Goal: Task Accomplishment & Management: Use online tool/utility

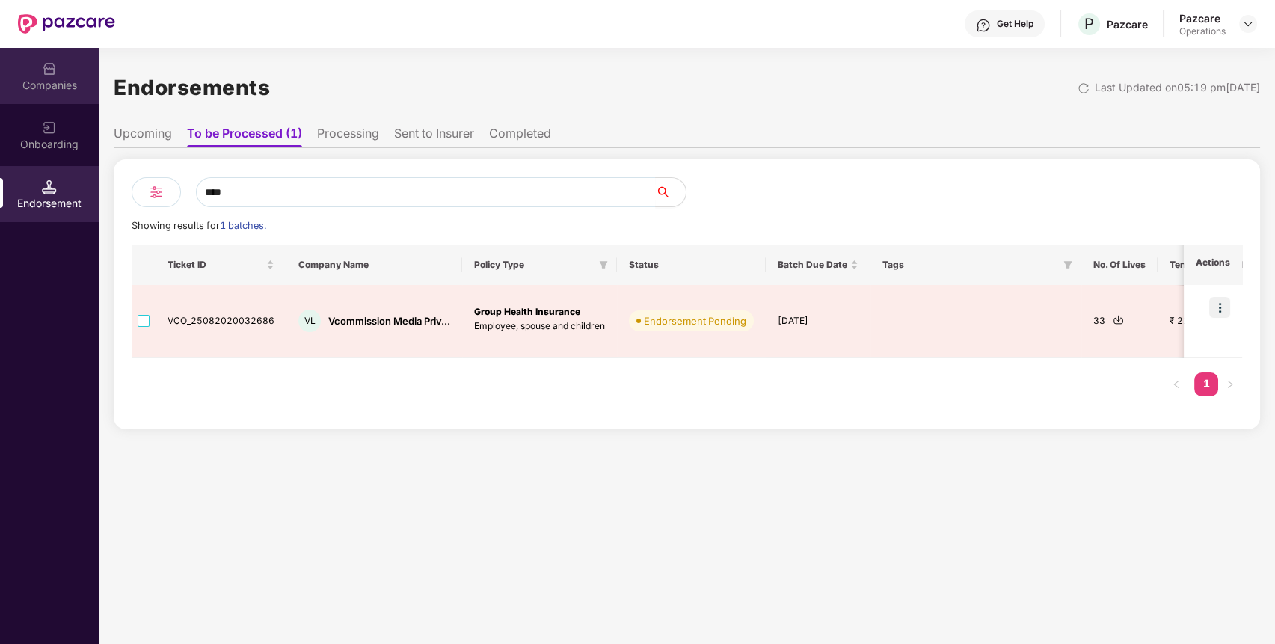
click at [52, 91] on div "Companies" at bounding box center [49, 85] width 99 height 15
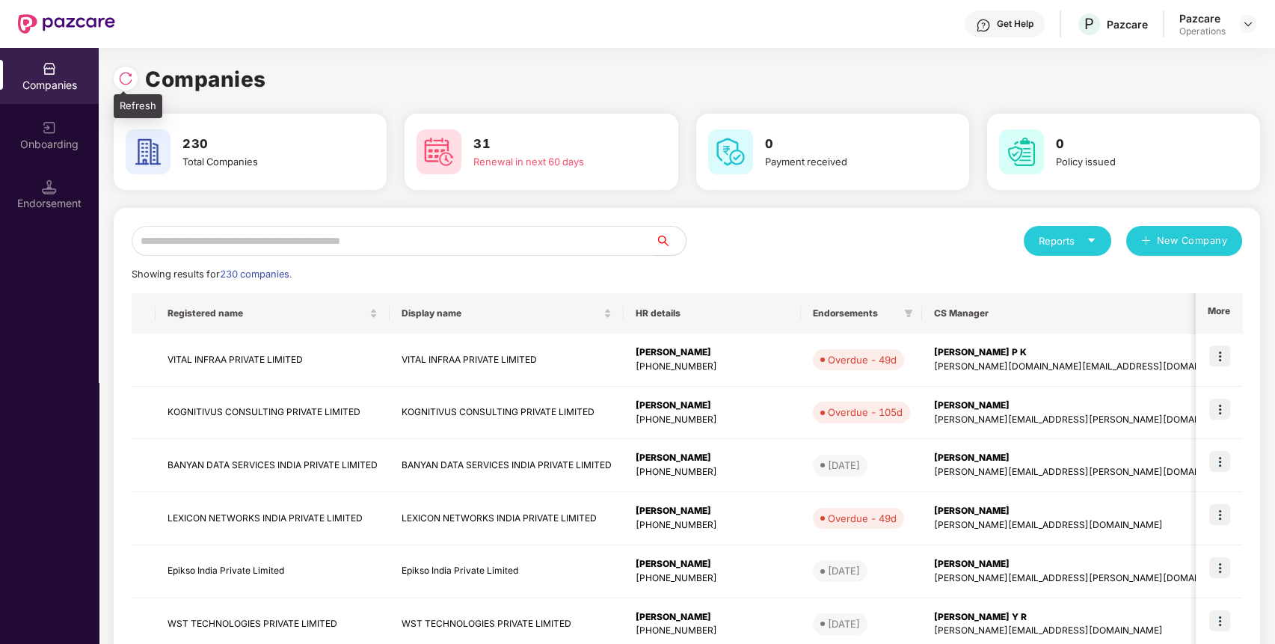
click at [131, 82] on img at bounding box center [125, 78] width 15 height 15
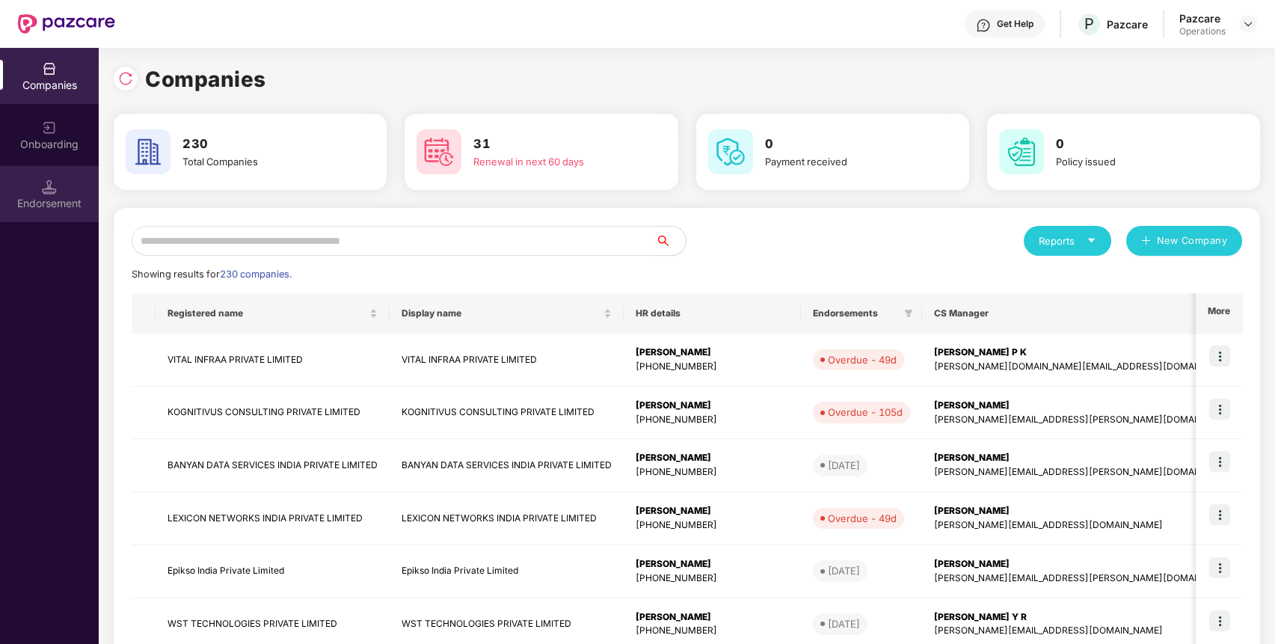
click at [52, 196] on div "Endorsement" at bounding box center [49, 203] width 99 height 15
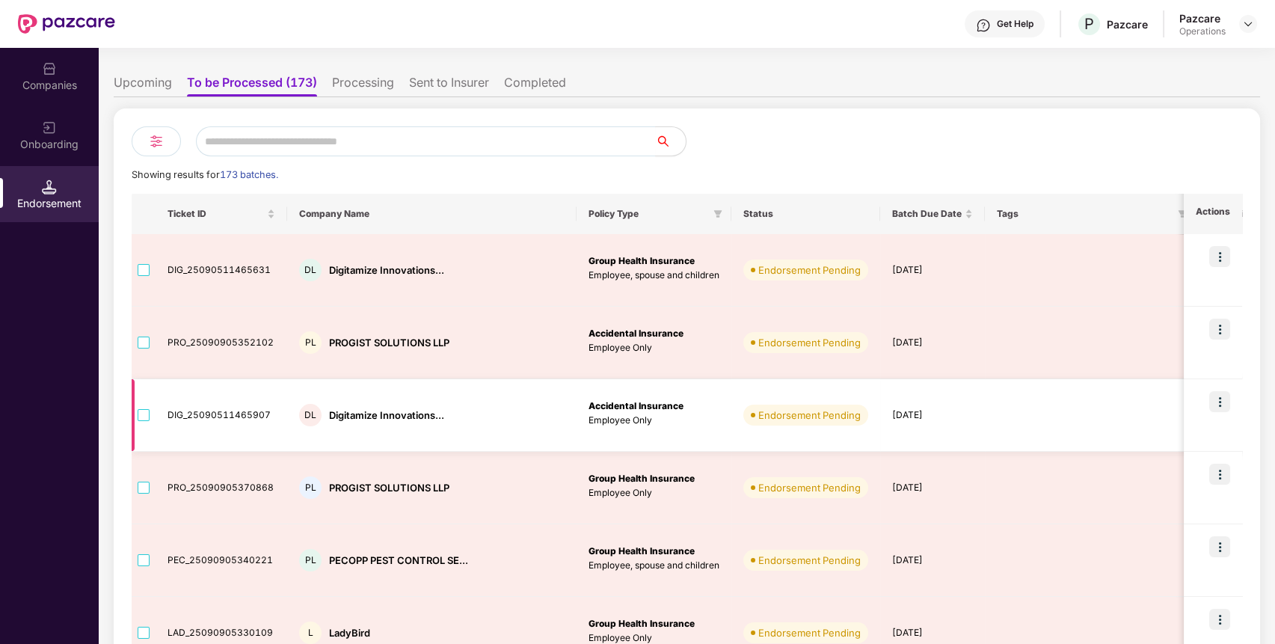
scroll to position [49, 0]
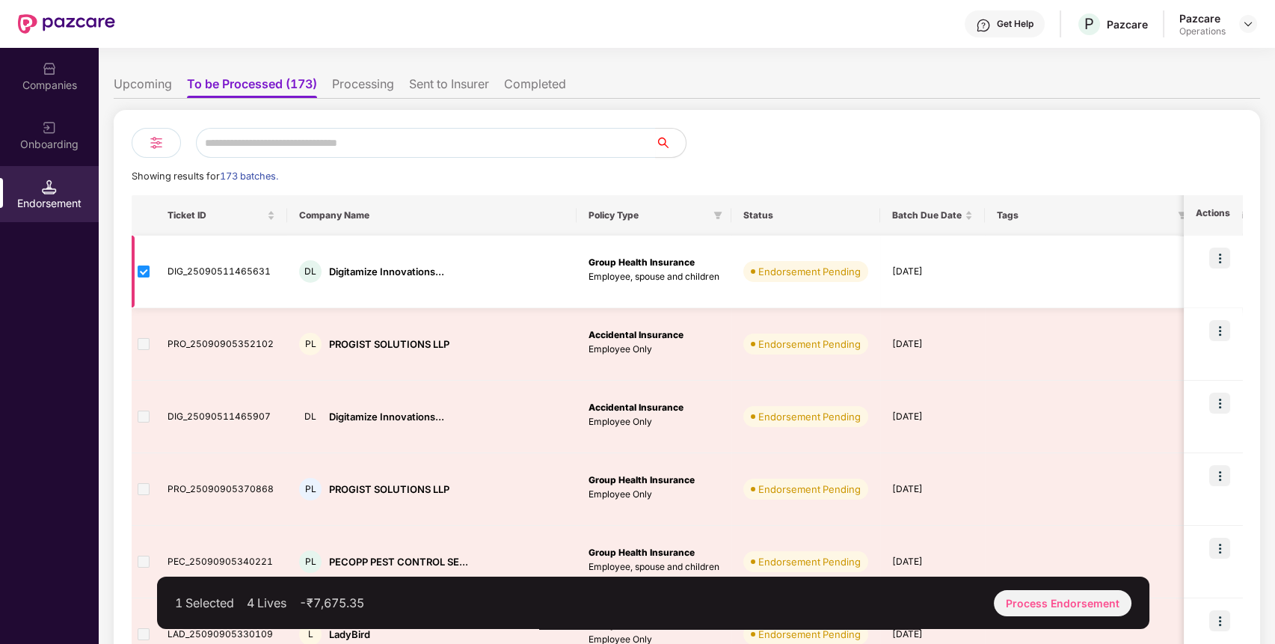
click at [1217, 254] on img at bounding box center [1219, 258] width 21 height 21
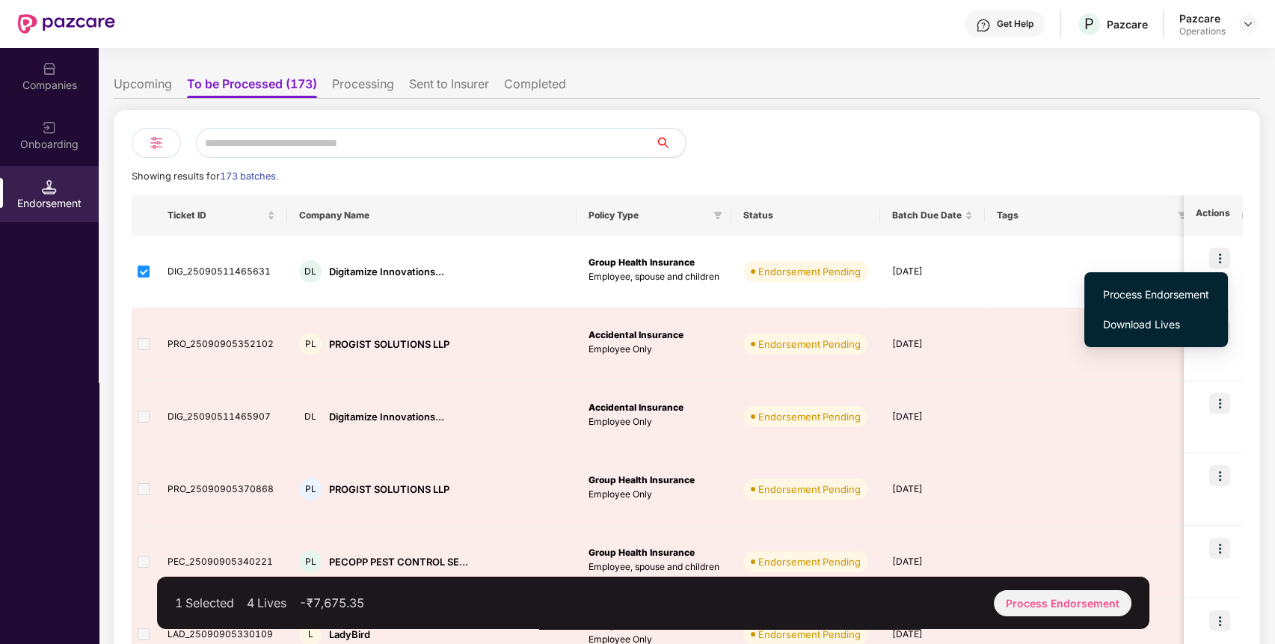
click at [1140, 321] on span "Download Lives" at bounding box center [1156, 324] width 106 height 16
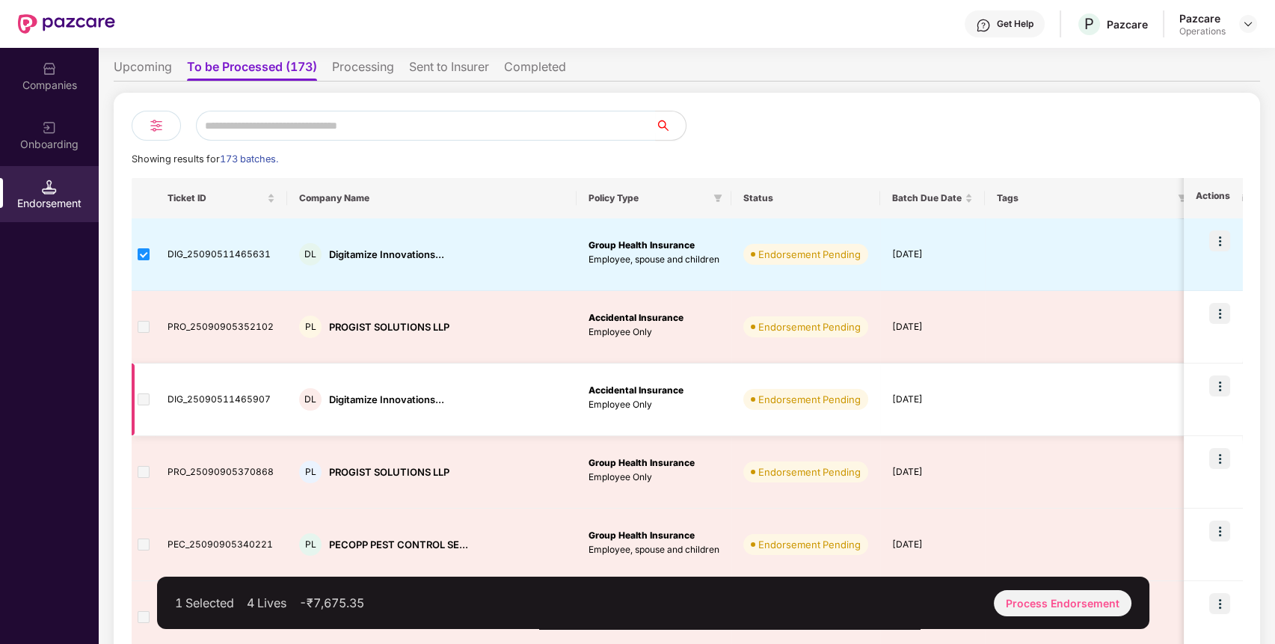
scroll to position [67, 0]
click at [1208, 393] on div "4" at bounding box center [1234, 399] width 52 height 14
click at [1221, 395] on img at bounding box center [1226, 397] width 11 height 11
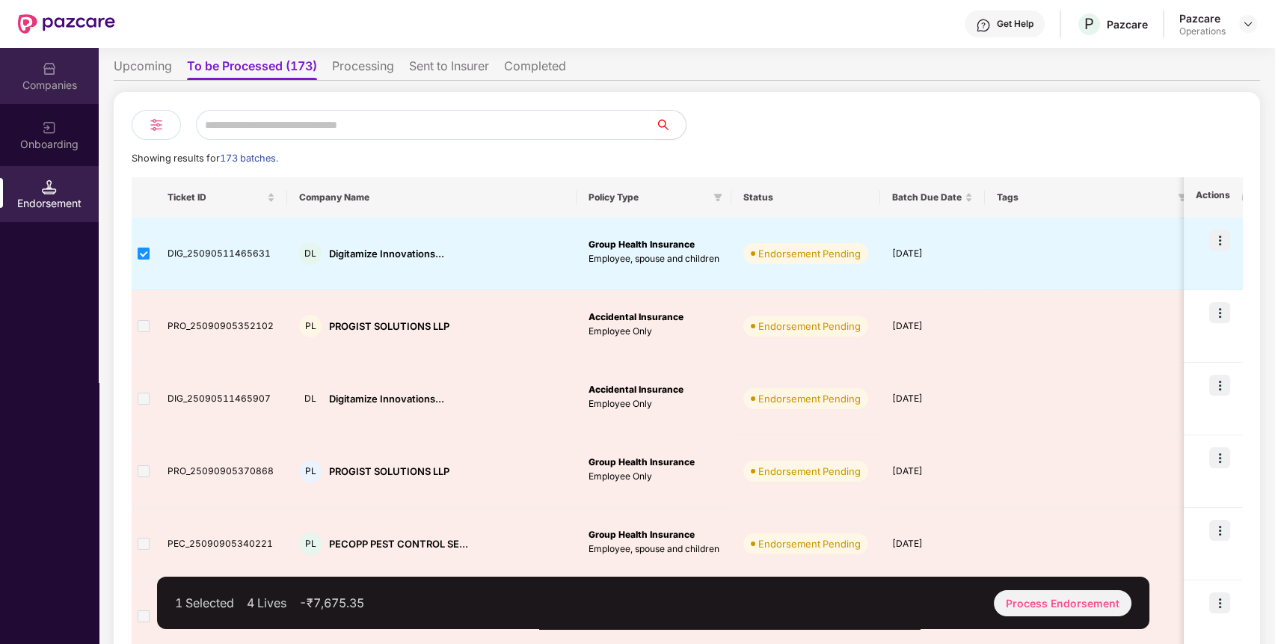
click at [52, 72] on img at bounding box center [49, 68] width 15 height 15
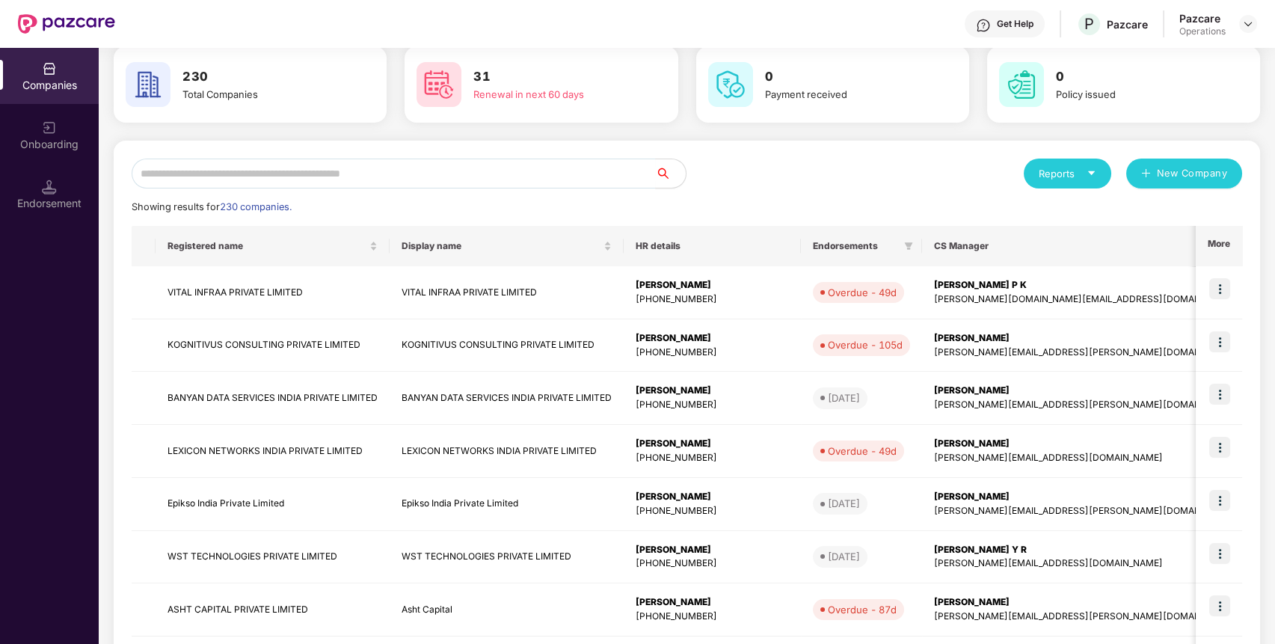
scroll to position [0, 0]
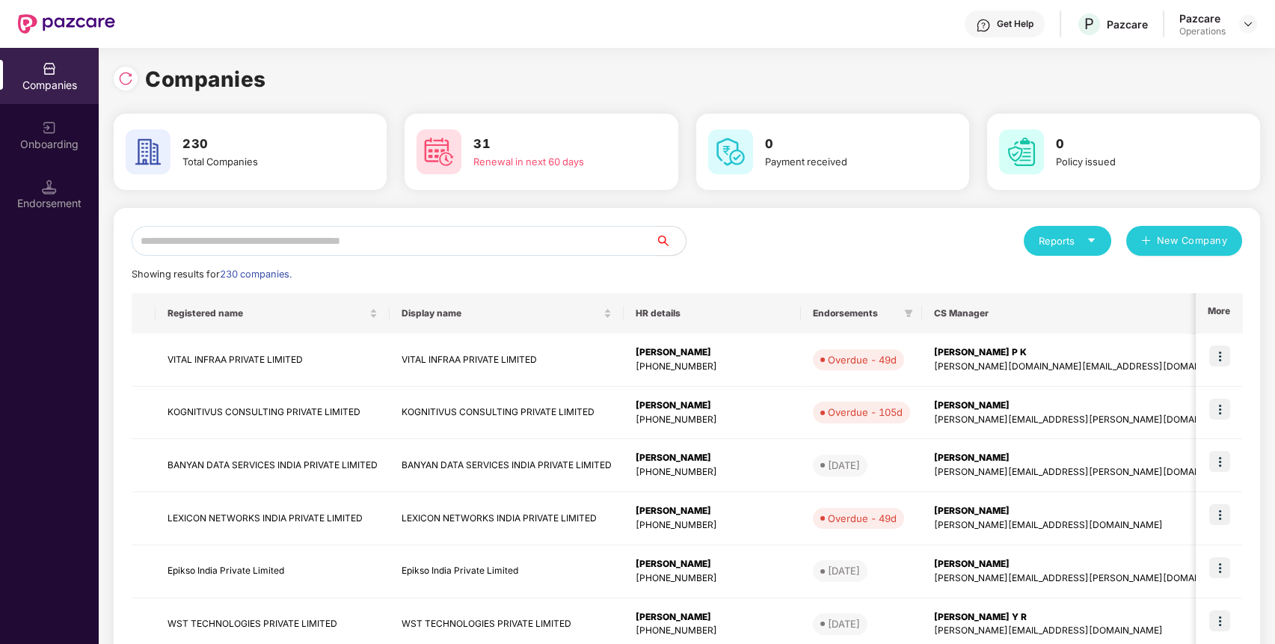
click at [331, 247] on input "text" at bounding box center [394, 241] width 524 height 30
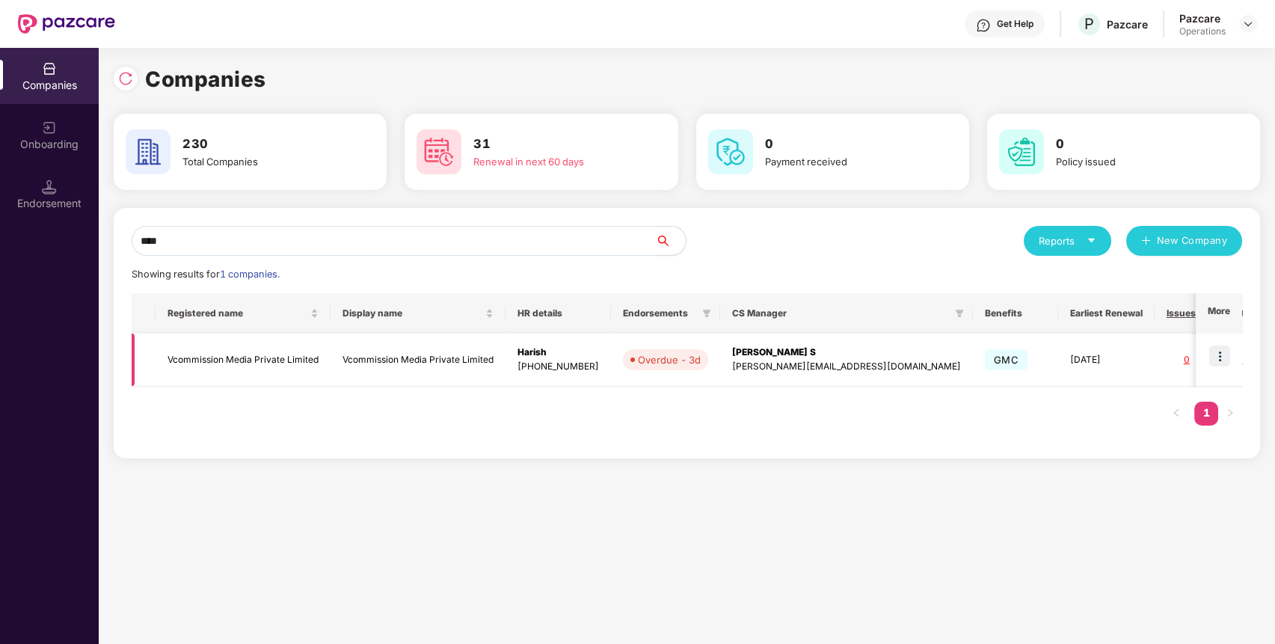
type input "****"
click at [239, 349] on td "Vcommission Media Private Limited" at bounding box center [243, 360] width 175 height 53
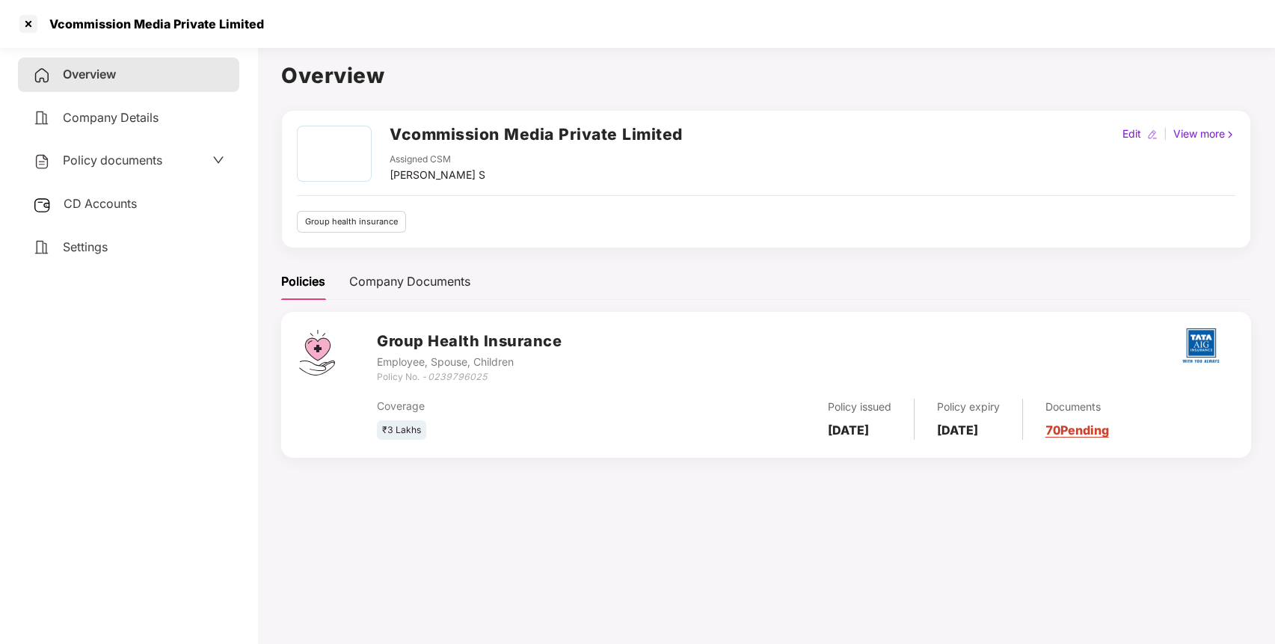
click at [460, 373] on icon "0239796025" at bounding box center [458, 376] width 60 height 11
copy div "Policy No. - 0239796025"
click at [460, 373] on icon "0239796025" at bounding box center [458, 376] width 60 height 11
click at [449, 377] on icon "0239796025" at bounding box center [458, 376] width 60 height 11
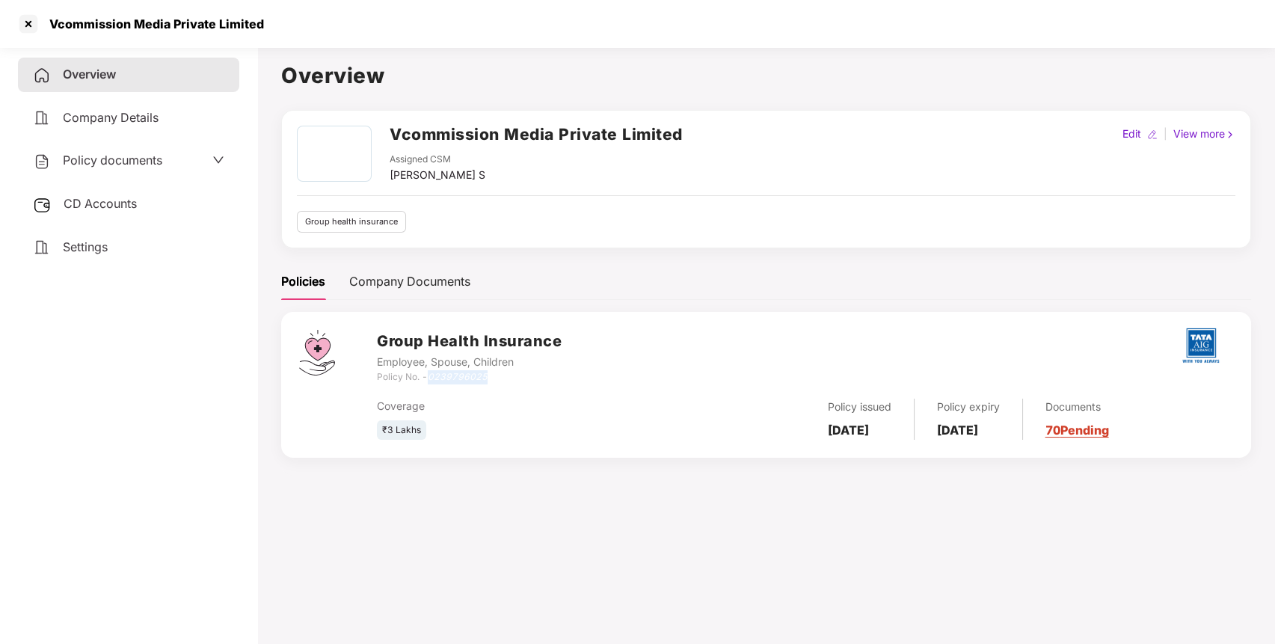
click at [449, 377] on icon "0239796025" at bounding box center [458, 376] width 60 height 11
click at [36, 22] on div at bounding box center [28, 24] width 24 height 24
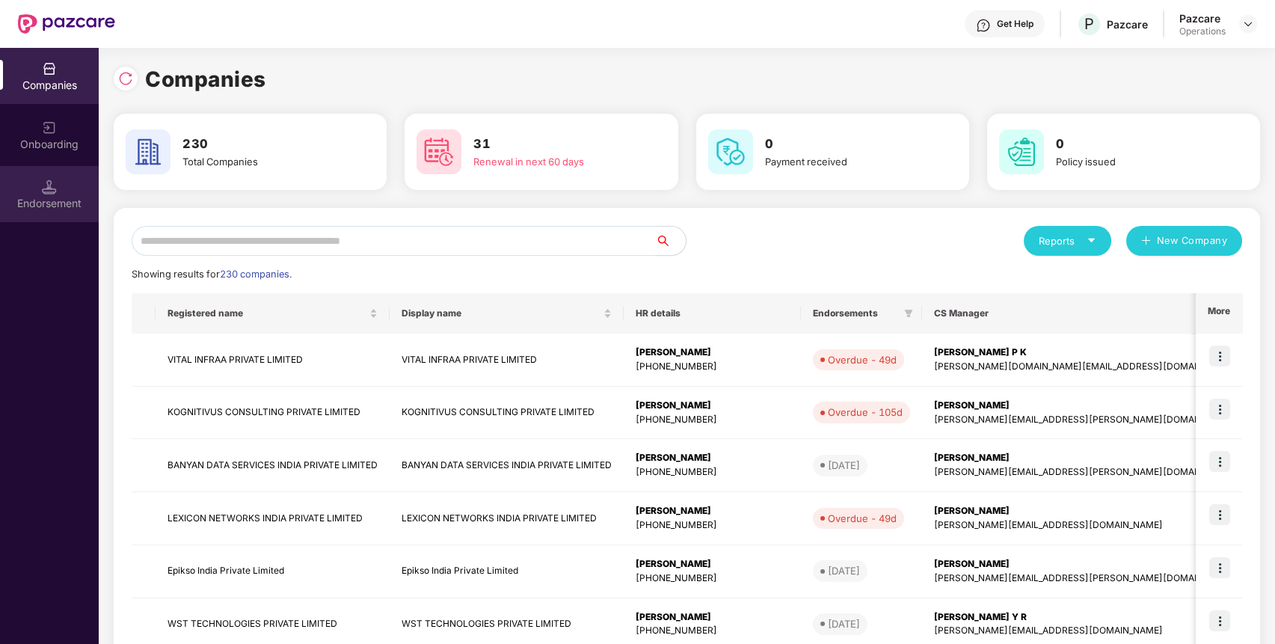
click at [57, 205] on div "Endorsement" at bounding box center [49, 203] width 99 height 15
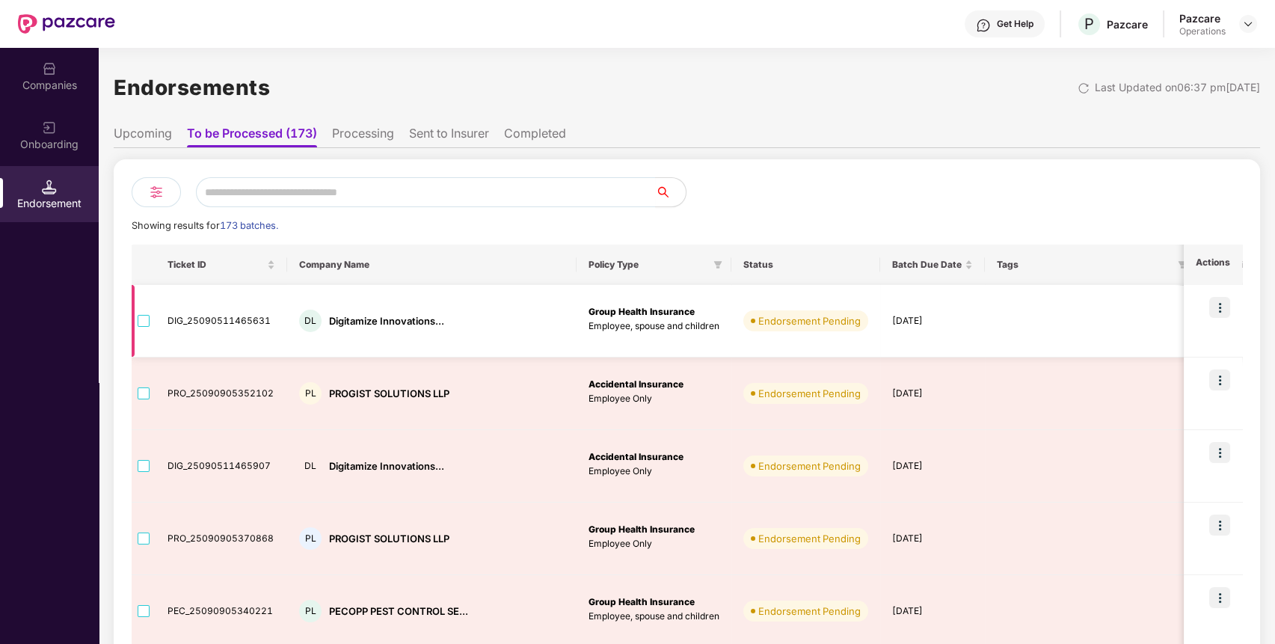
click at [136, 319] on td at bounding box center [144, 321] width 24 height 73
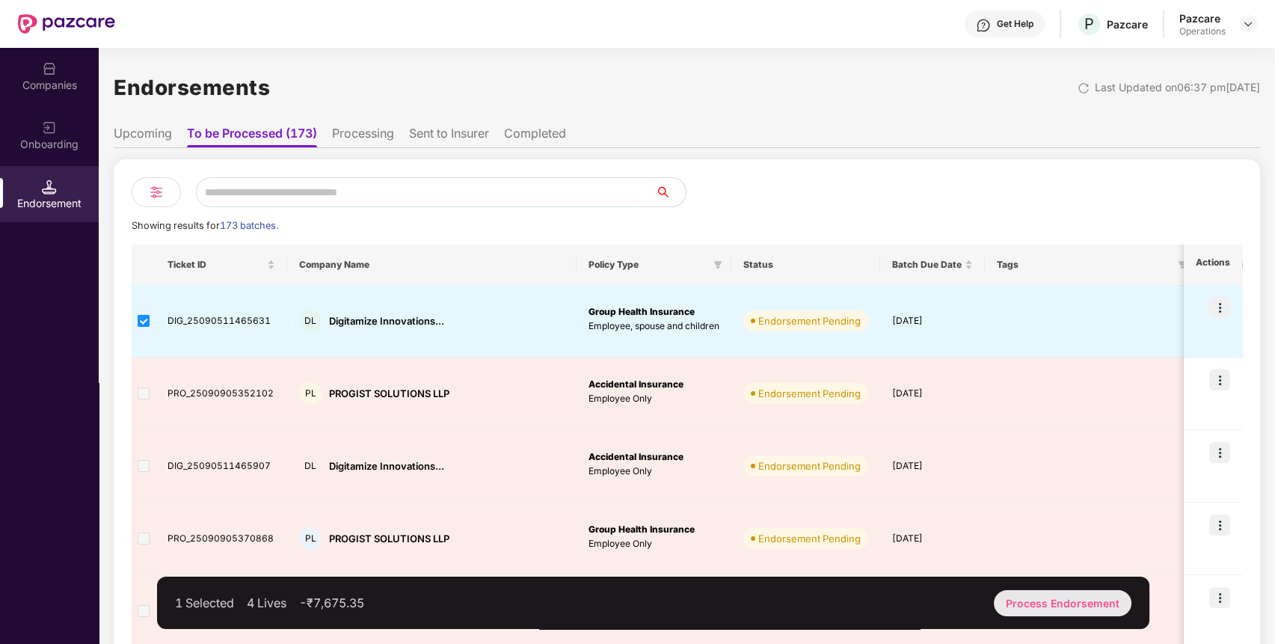
click at [1048, 609] on div "Process Endorsement" at bounding box center [1063, 603] width 138 height 26
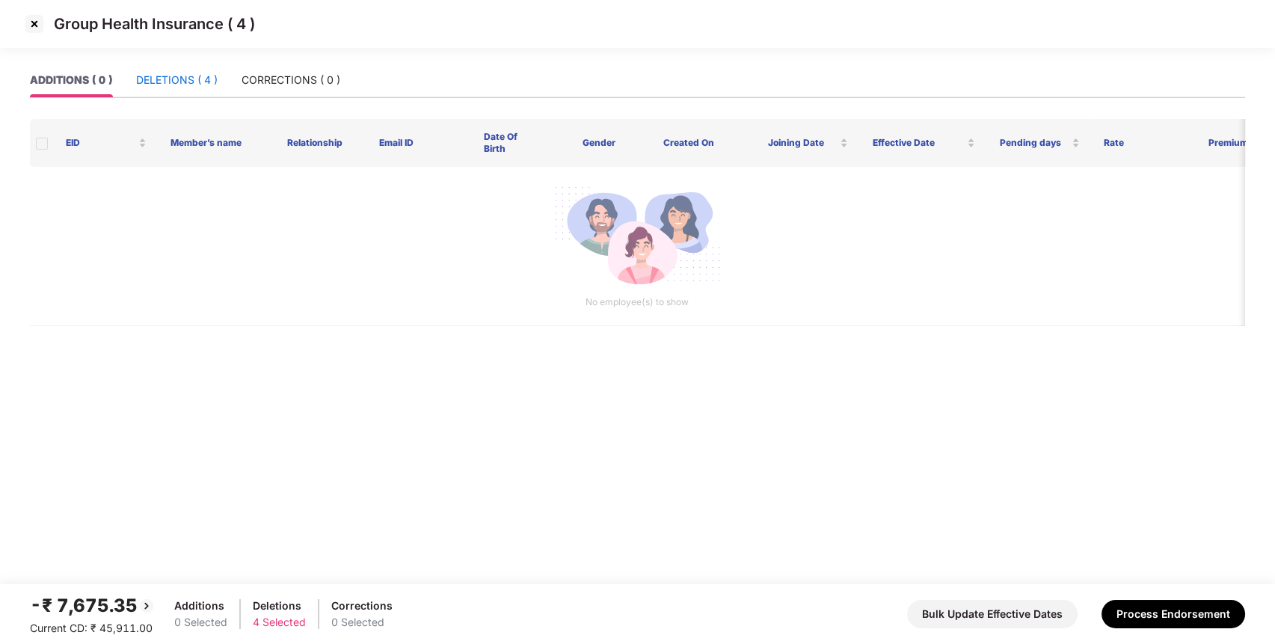
click at [165, 72] on div "DELETIONS ( 4 )" at bounding box center [177, 80] width 82 height 16
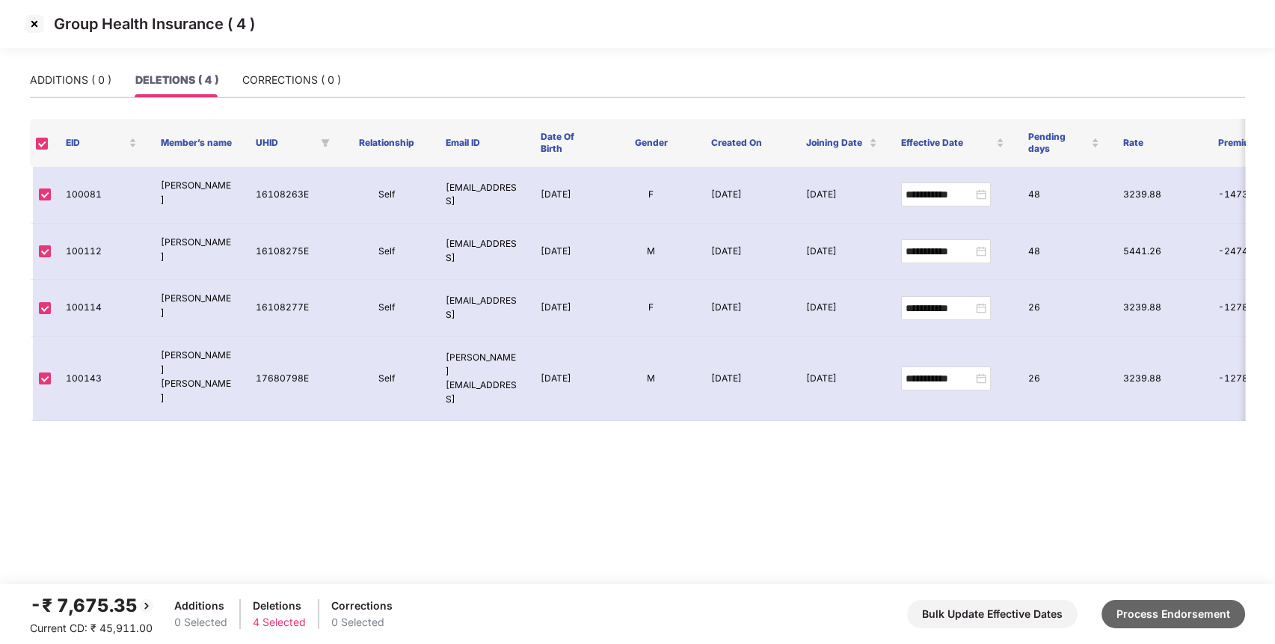
click at [1189, 616] on button "Process Endorsement" at bounding box center [1174, 614] width 144 height 28
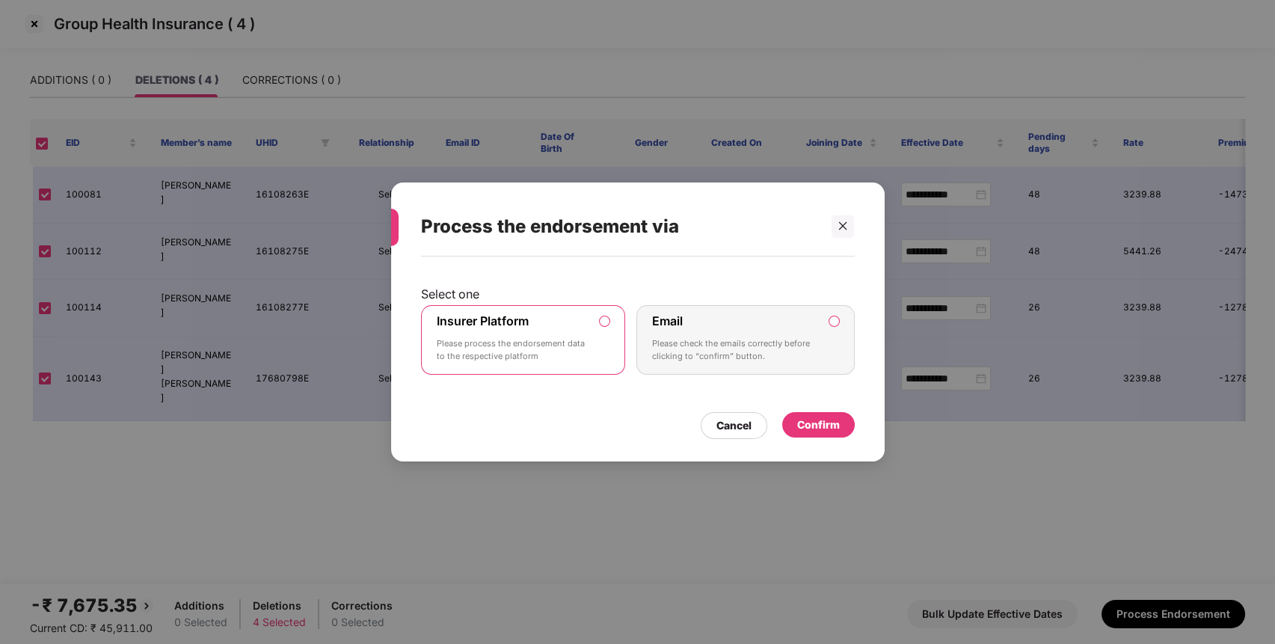
click at [829, 413] on div "Confirm" at bounding box center [818, 424] width 73 height 25
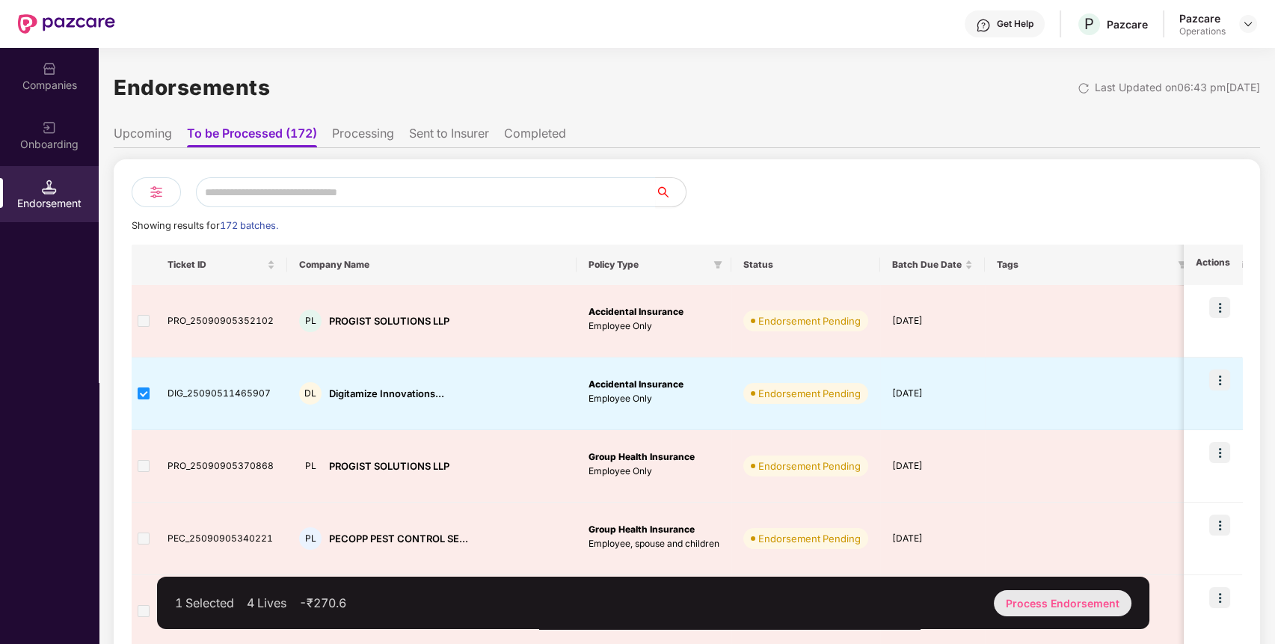
click at [1067, 614] on div "Process Endorsement" at bounding box center [1063, 603] width 138 height 26
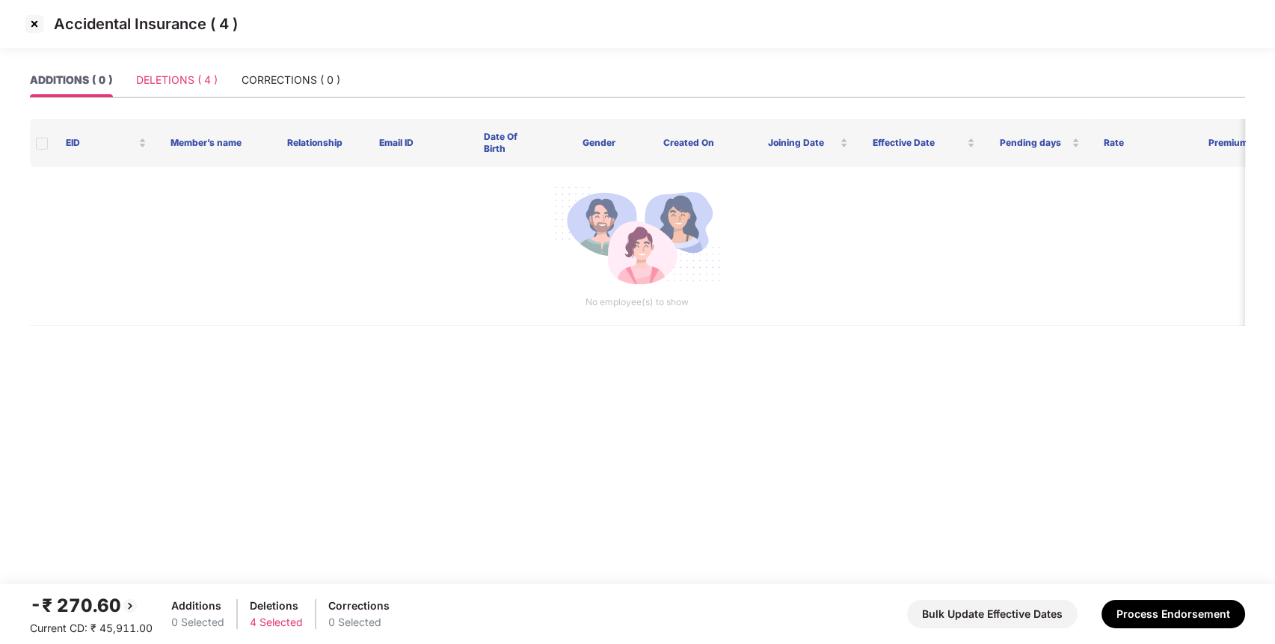
click at [209, 90] on div "DELETIONS ( 4 )" at bounding box center [177, 80] width 82 height 34
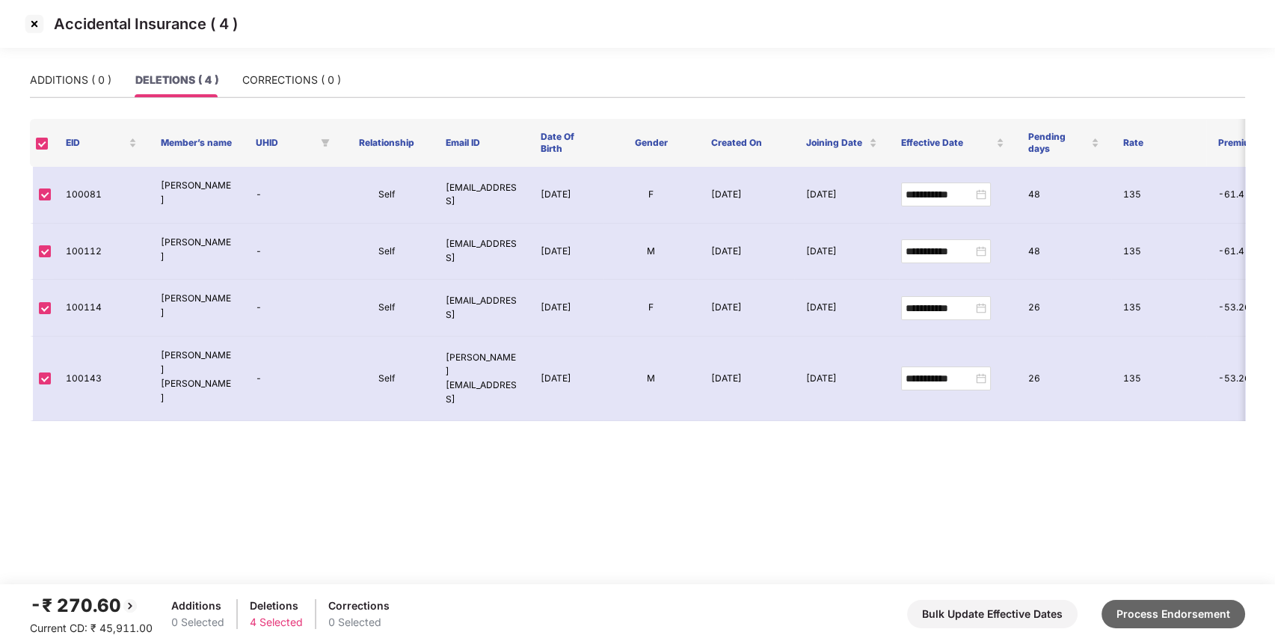
click at [1137, 607] on button "Process Endorsement" at bounding box center [1174, 614] width 144 height 28
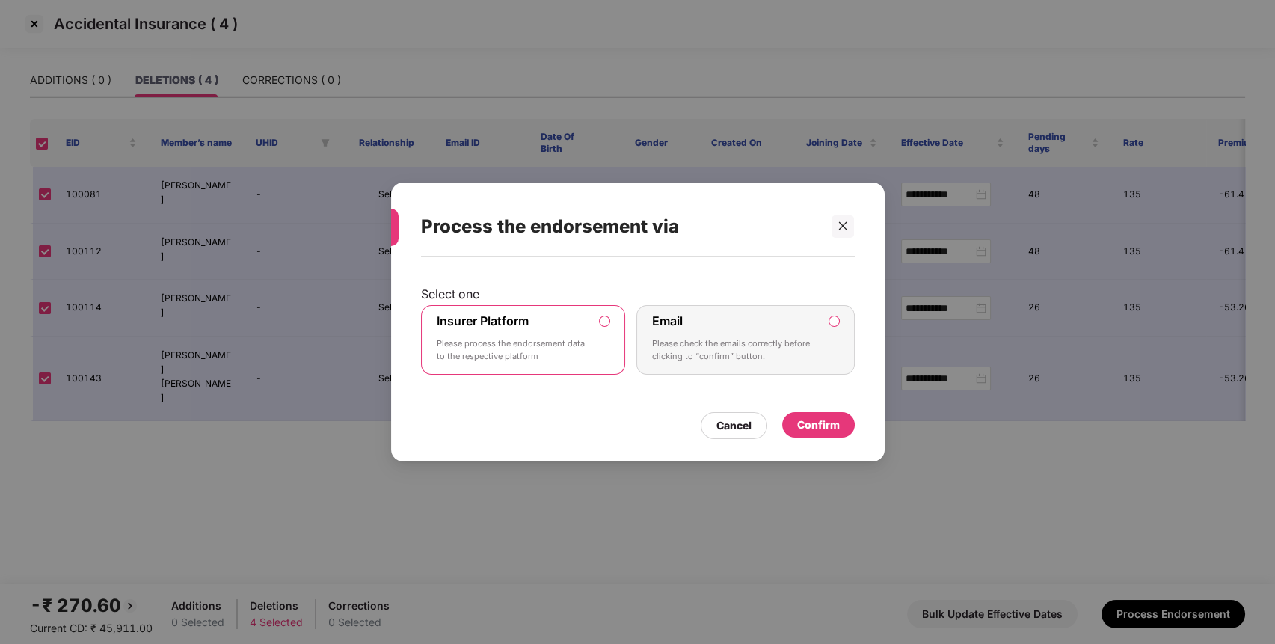
click at [821, 420] on div "Confirm" at bounding box center [818, 425] width 43 height 16
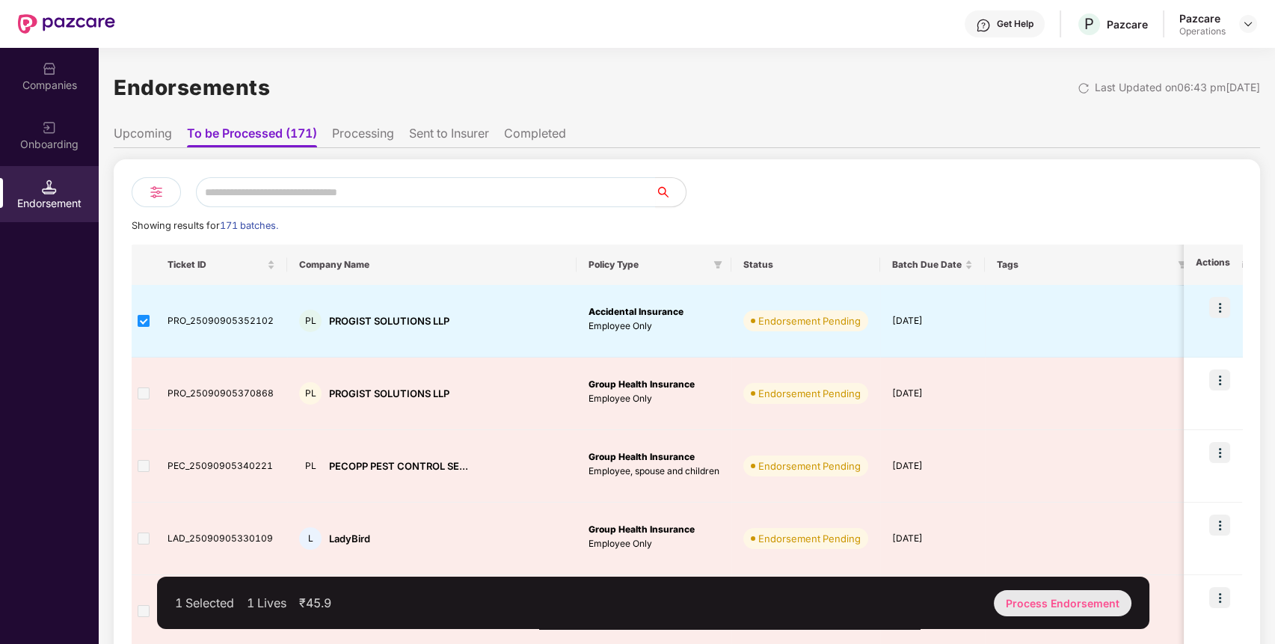
click at [1016, 600] on div "Process Endorsement" at bounding box center [1063, 603] width 138 height 26
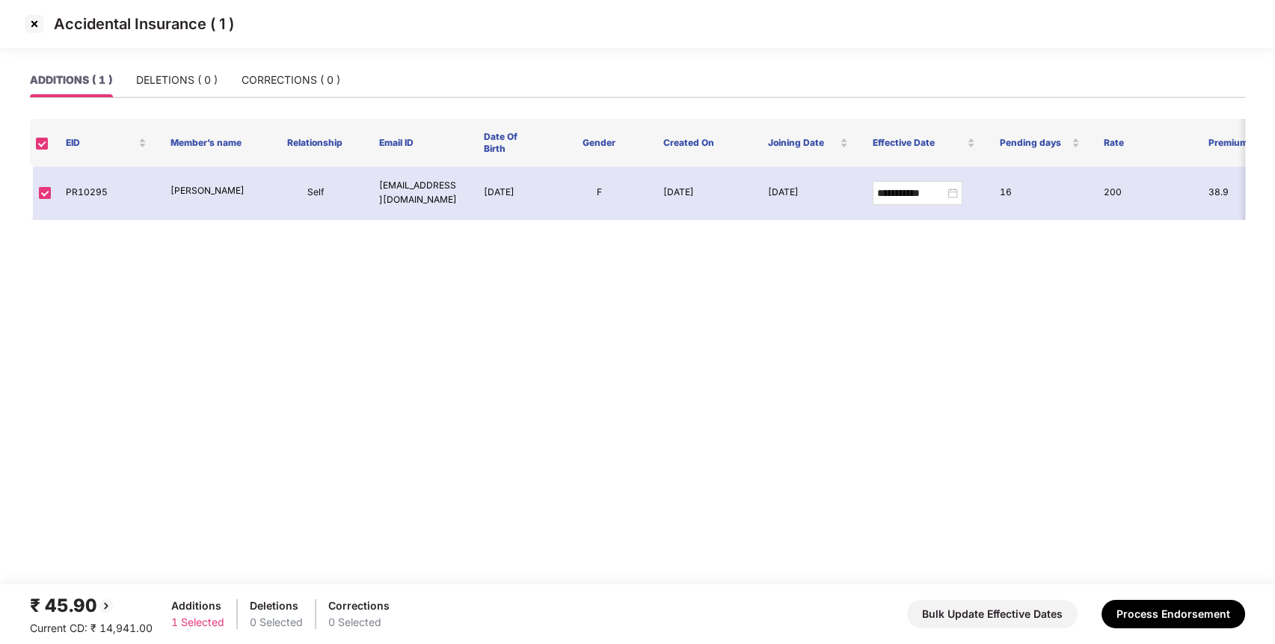
click at [34, 25] on img at bounding box center [34, 24] width 24 height 24
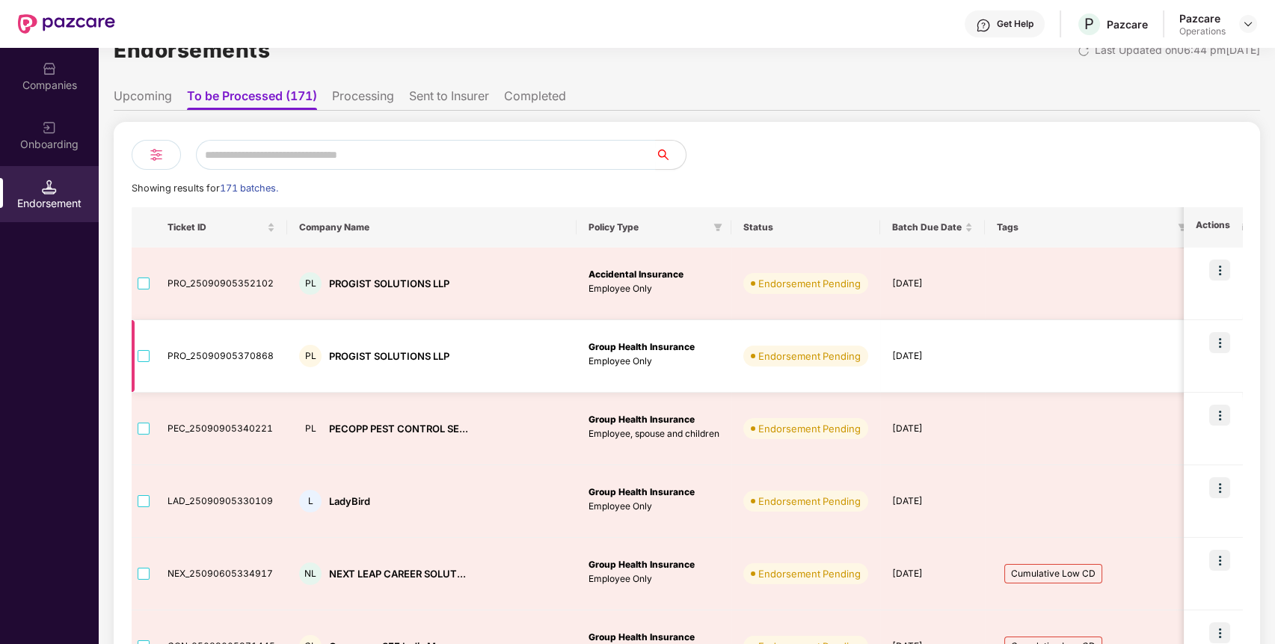
scroll to position [35, 0]
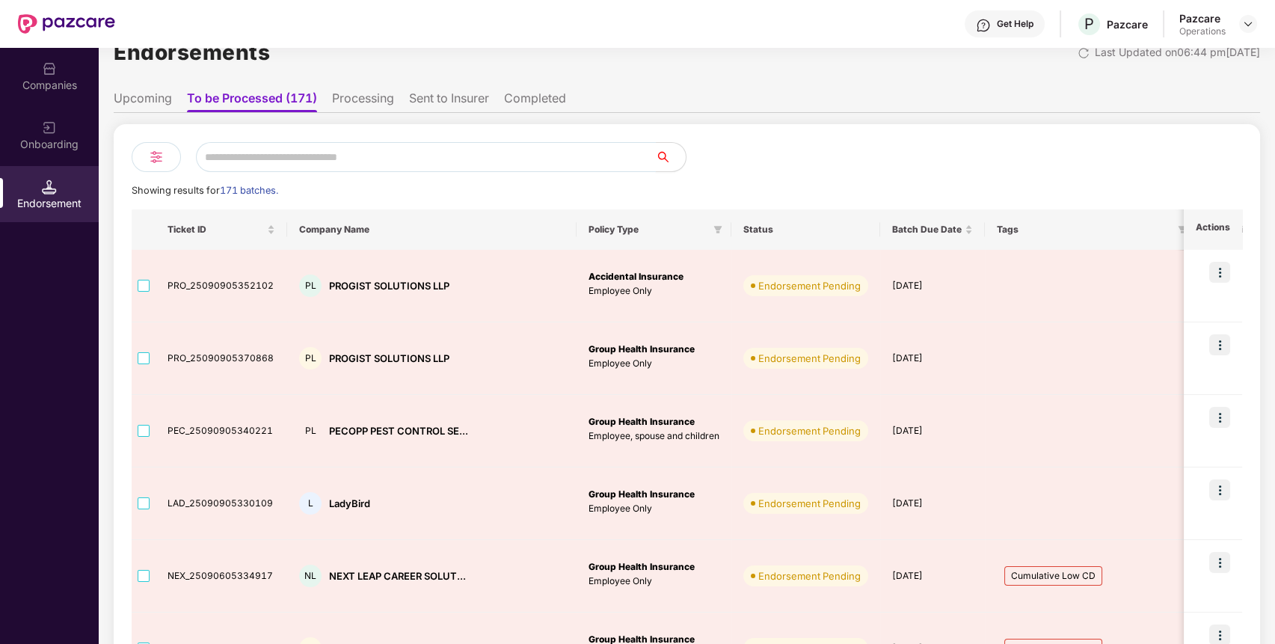
click at [364, 162] on input "text" at bounding box center [426, 157] width 460 height 30
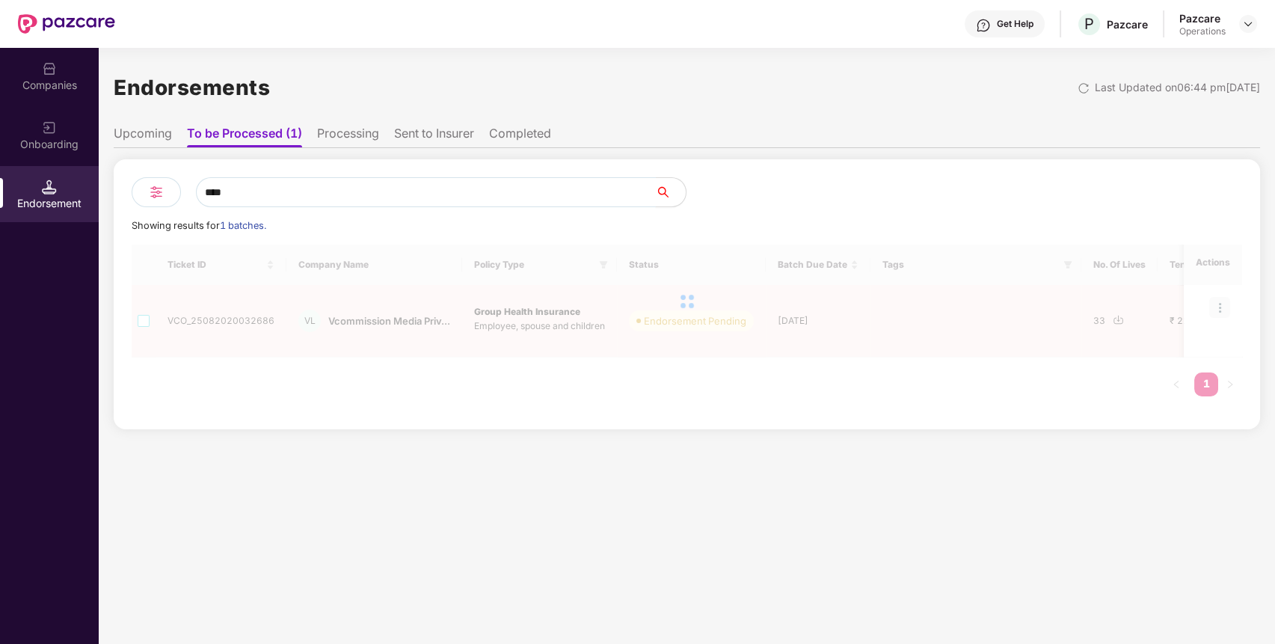
scroll to position [0, 0]
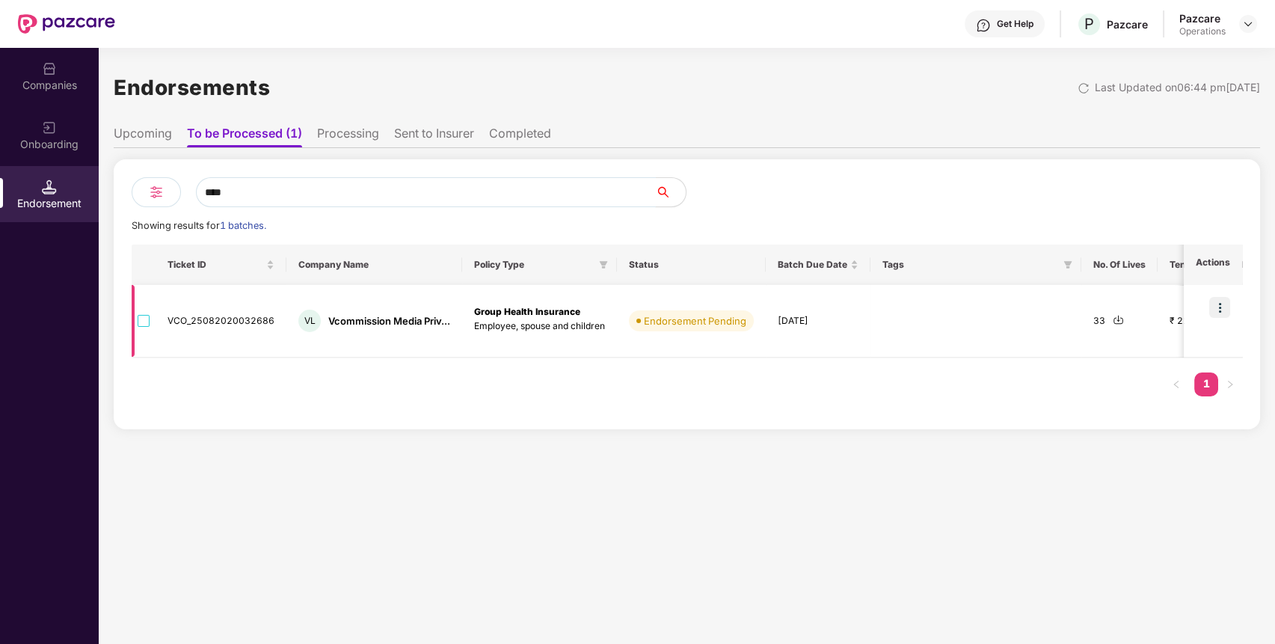
type input "****"
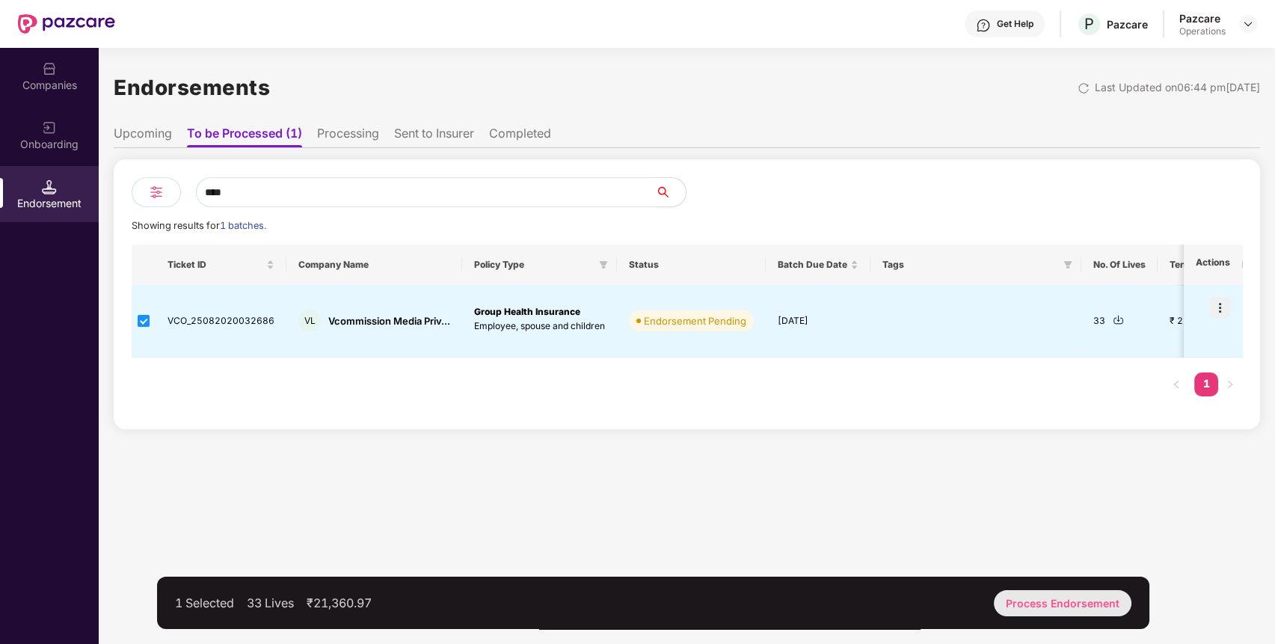
click at [1049, 607] on div "Process Endorsement" at bounding box center [1063, 603] width 138 height 26
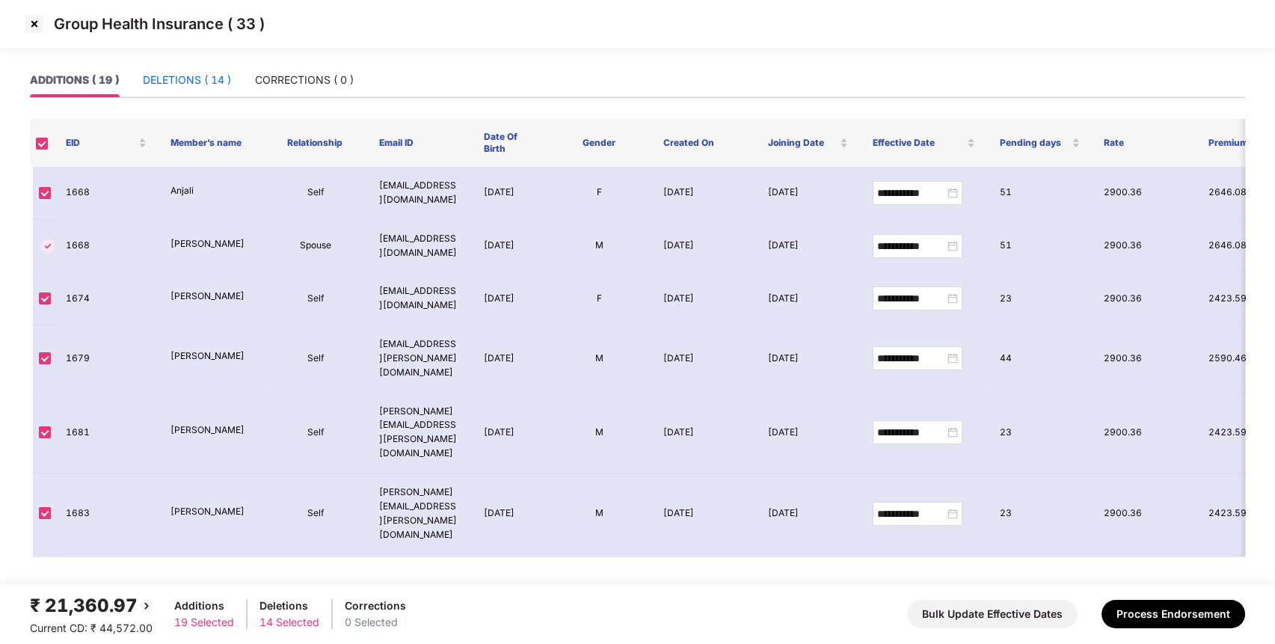
click at [172, 80] on div "DELETIONS ( 14 )" at bounding box center [187, 80] width 88 height 16
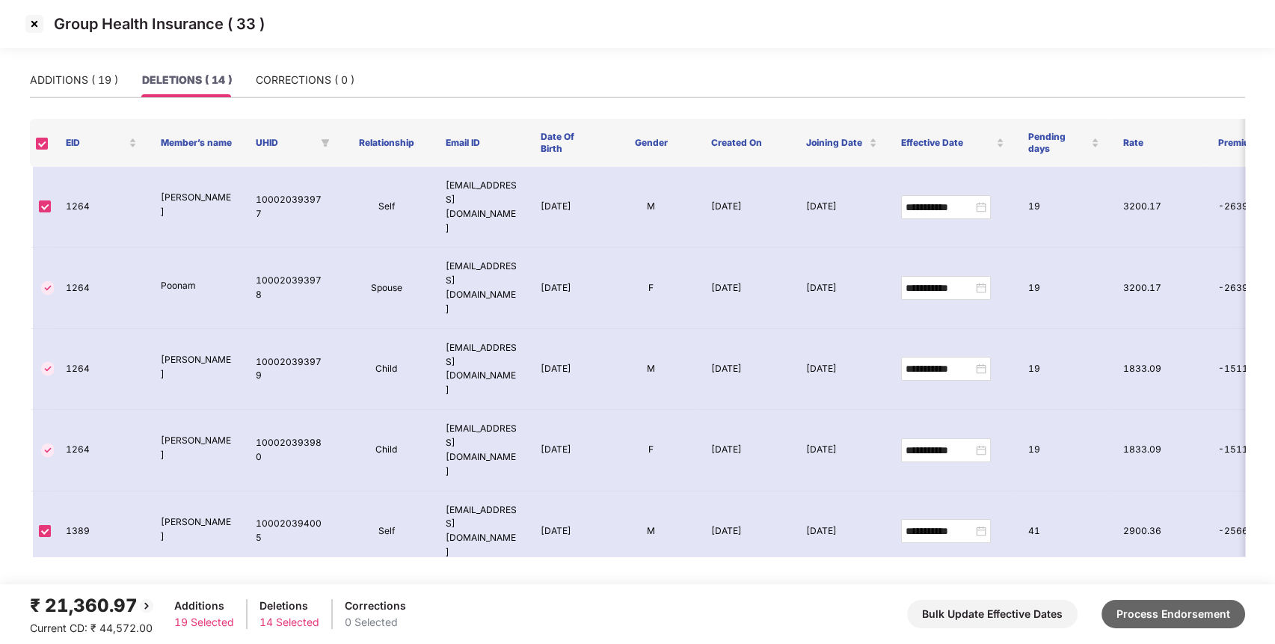
click at [1168, 614] on button "Process Endorsement" at bounding box center [1174, 614] width 144 height 28
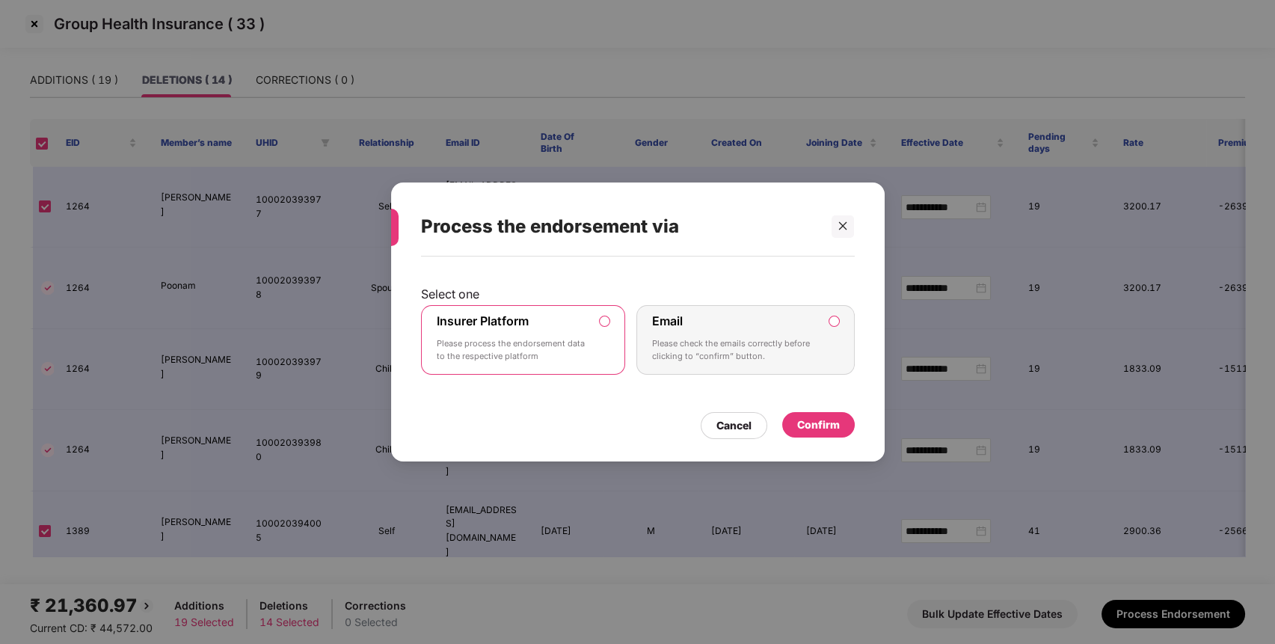
click at [829, 414] on div "Confirm" at bounding box center [818, 424] width 73 height 25
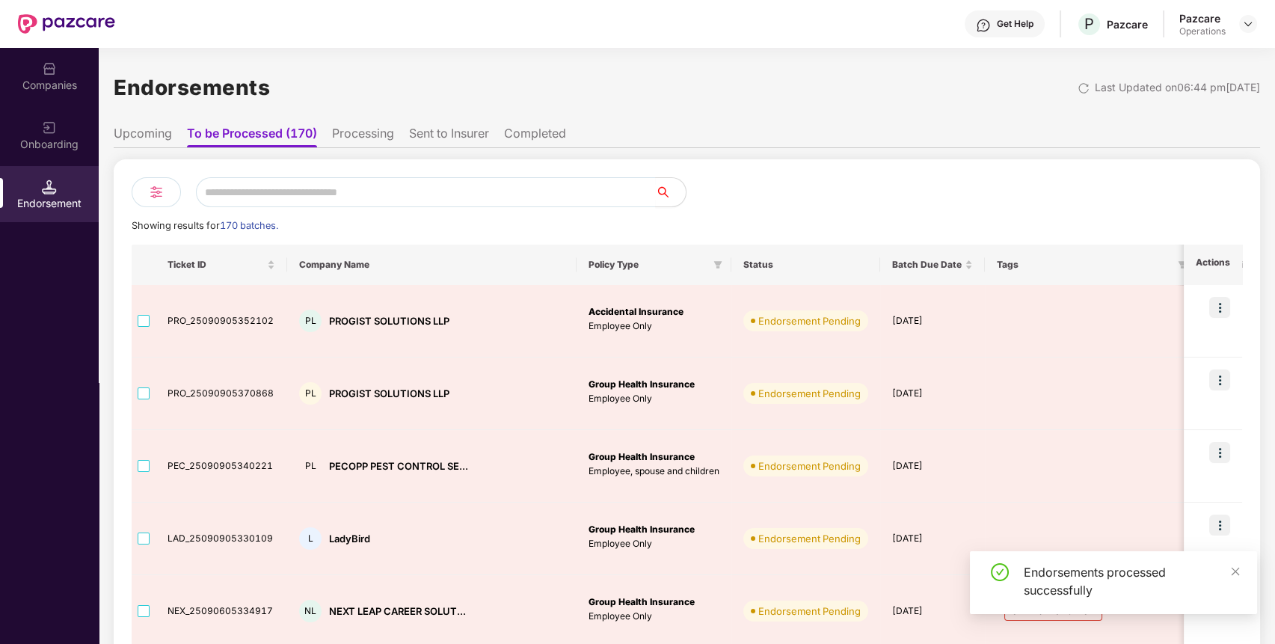
click at [880, 414] on td "[DATE]" at bounding box center [932, 393] width 105 height 73
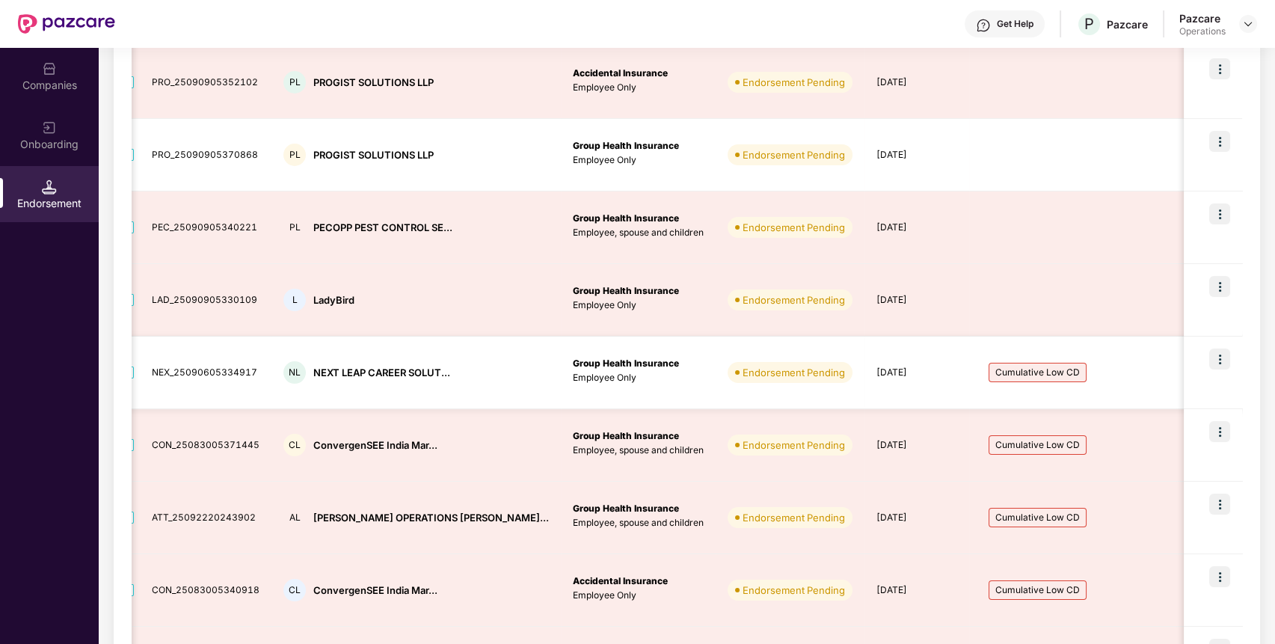
scroll to position [239, 0]
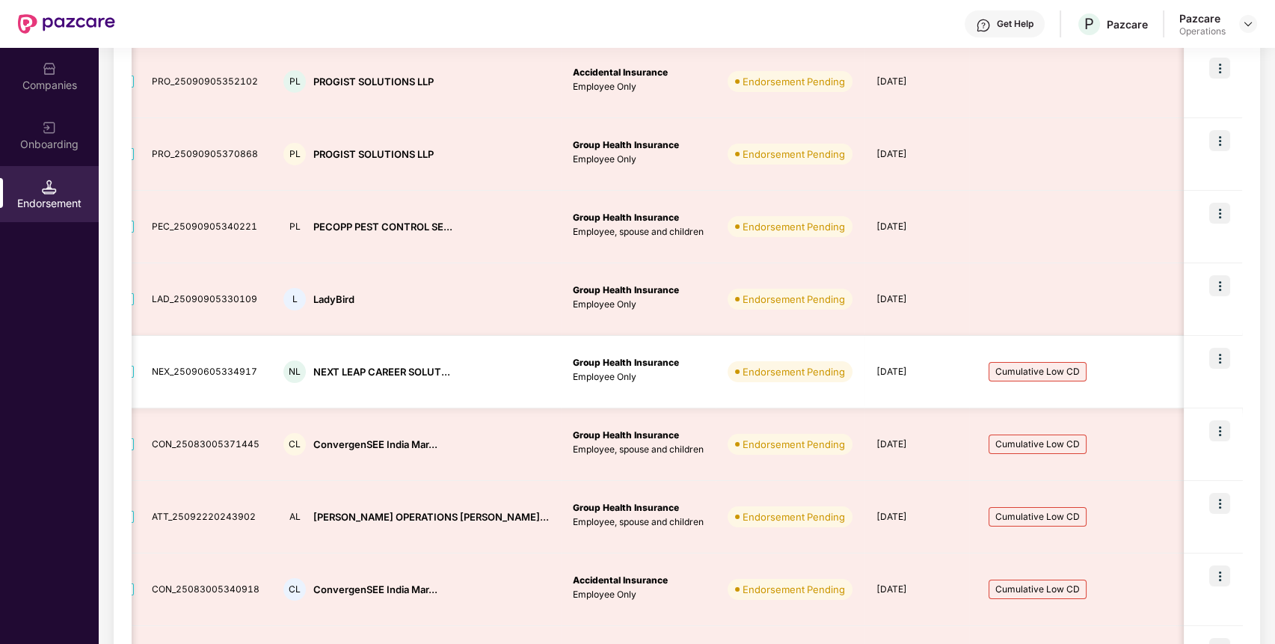
click at [989, 371] on span "Cumulative Low CD" at bounding box center [1038, 371] width 98 height 19
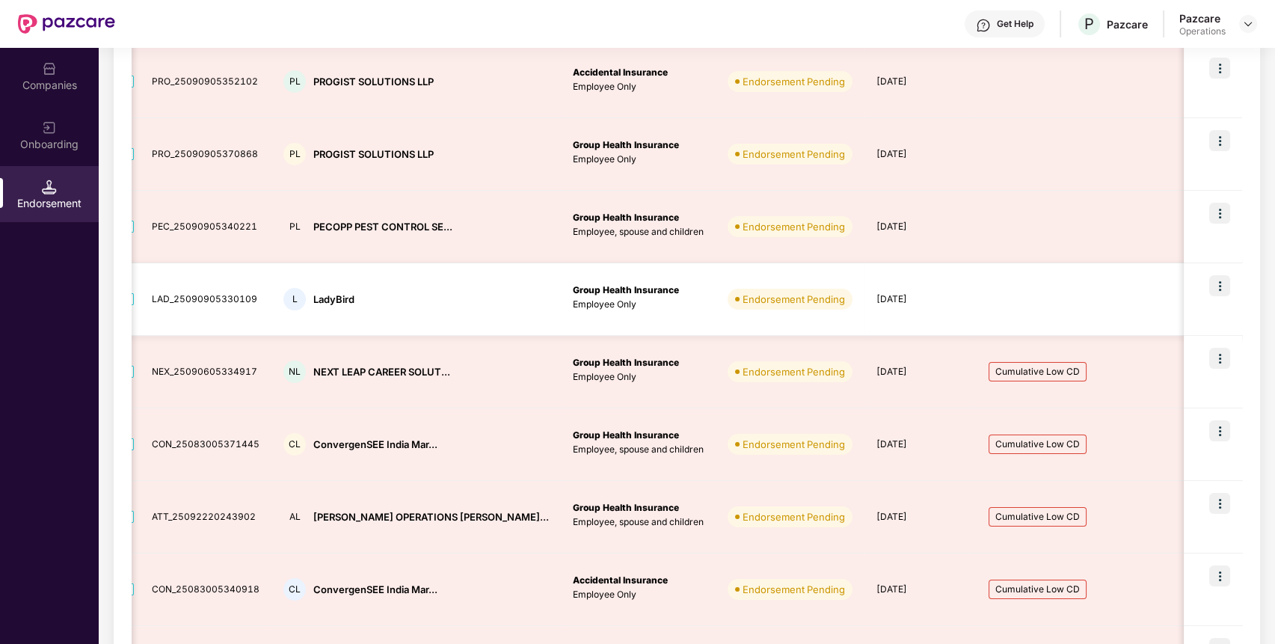
click at [981, 319] on div at bounding box center [1074, 299] width 187 height 48
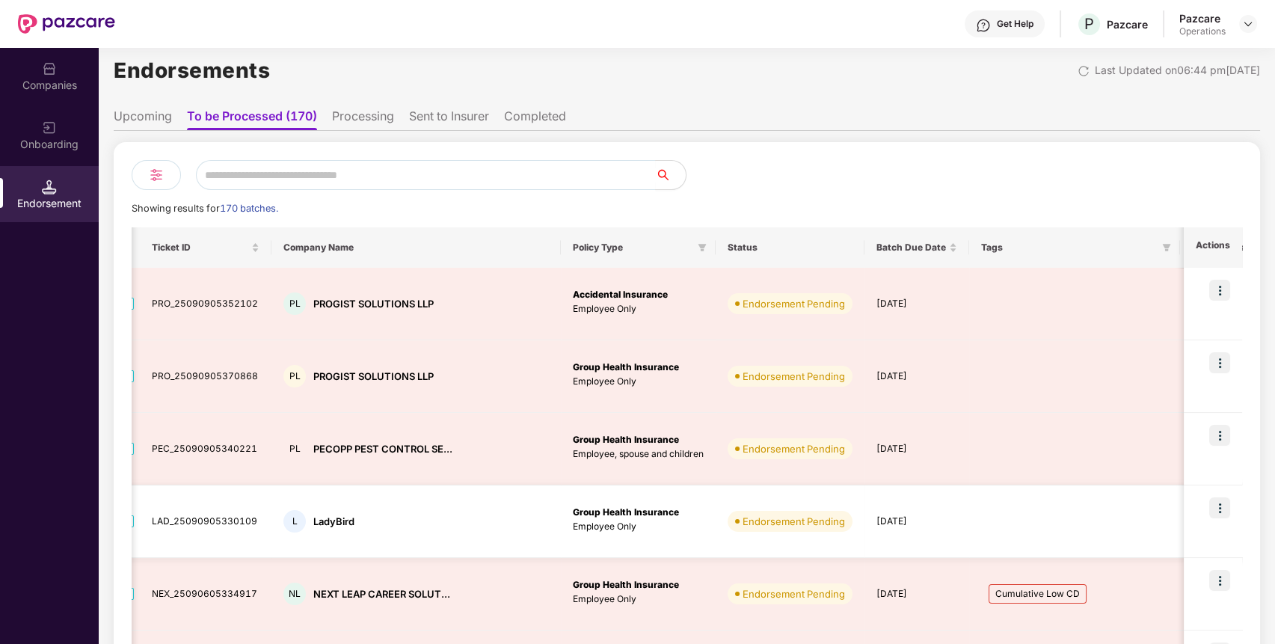
scroll to position [0, 0]
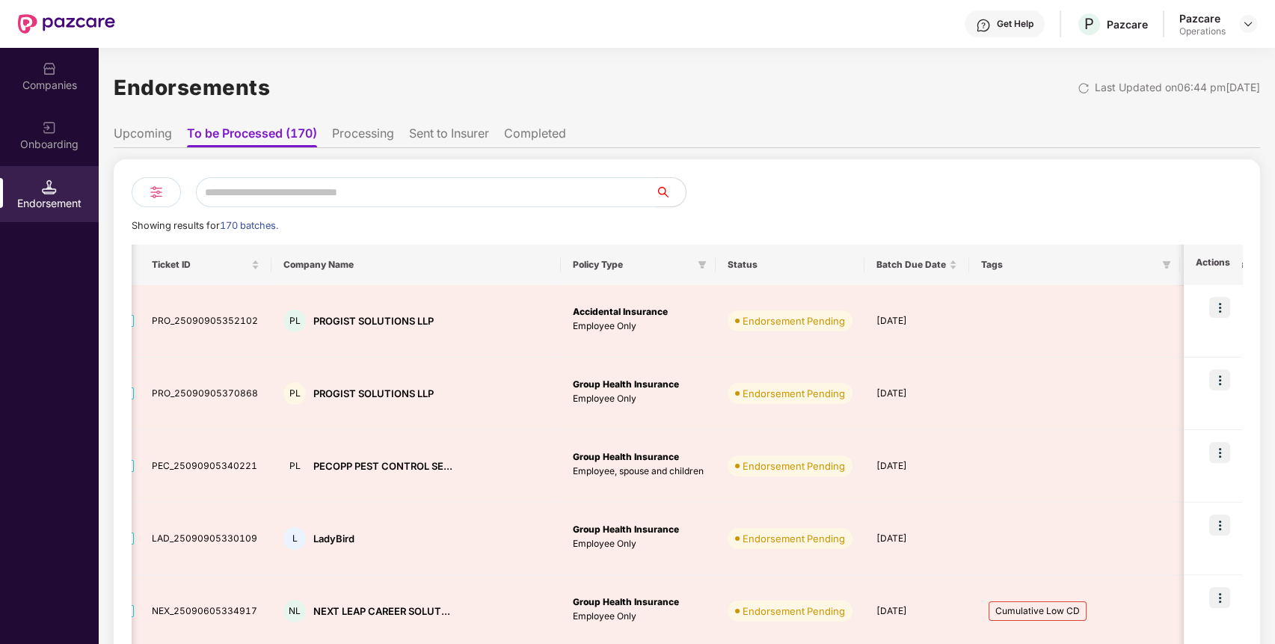
click at [788, 149] on div "Showing results for 170 batches. Ticket ID Company Name Policy Type Status Batc…" at bounding box center [687, 615] width 1147 height 934
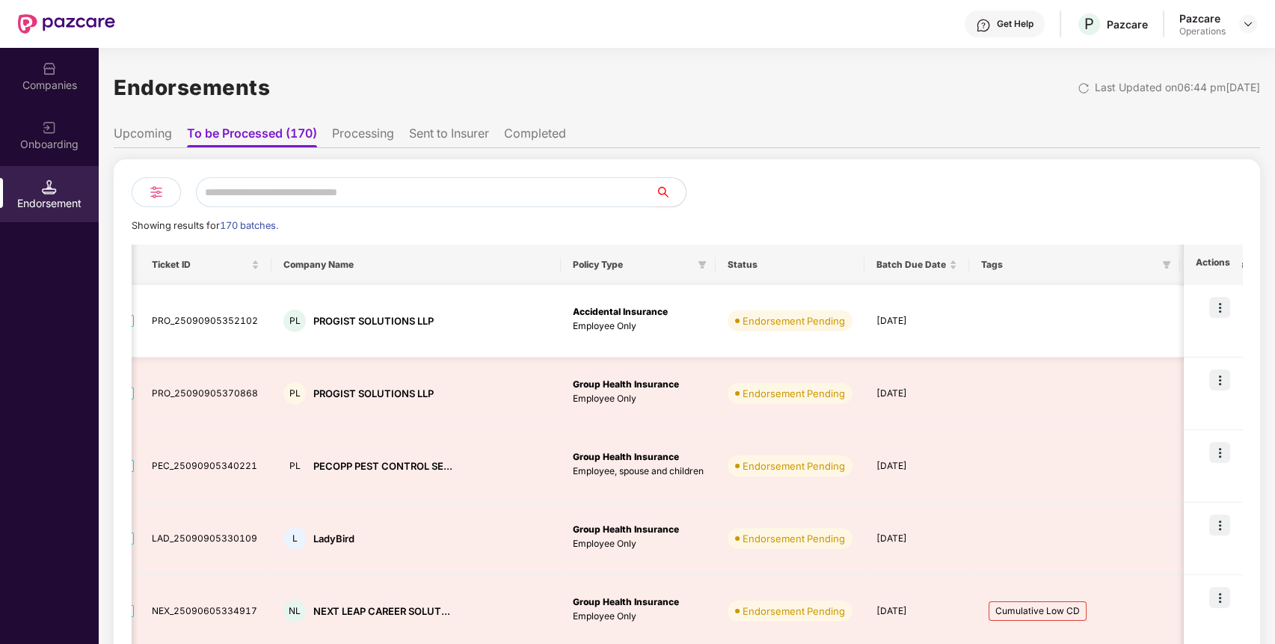
click at [1206, 317] on img at bounding box center [1211, 319] width 11 height 11
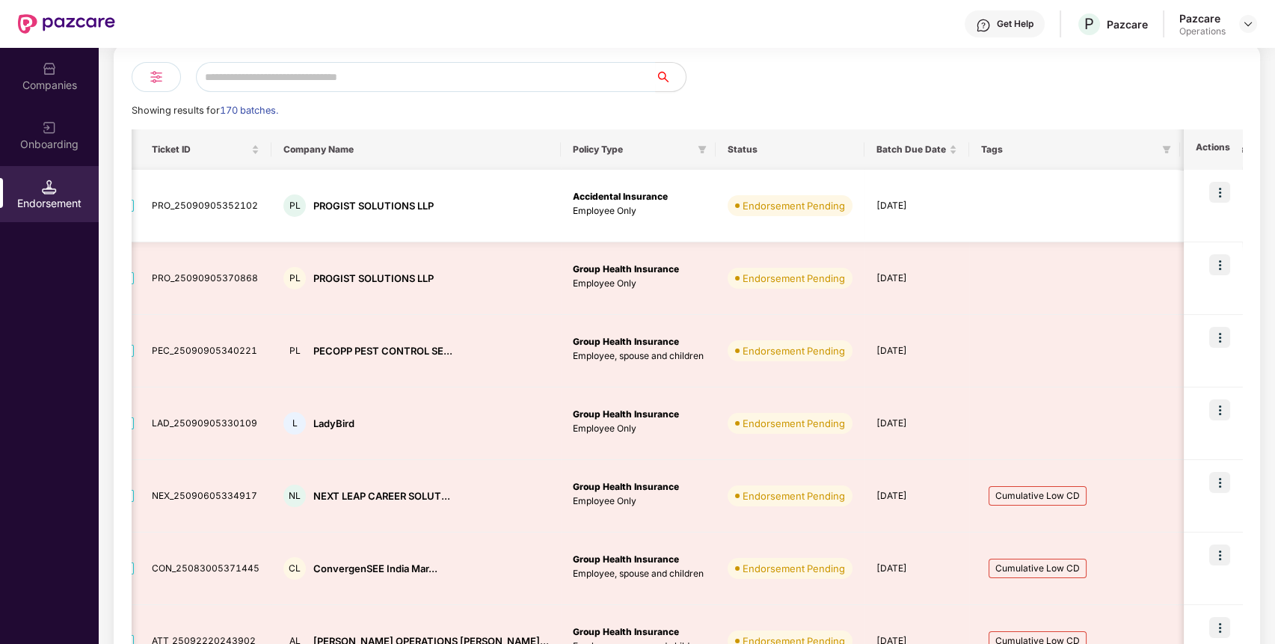
scroll to position [123, 0]
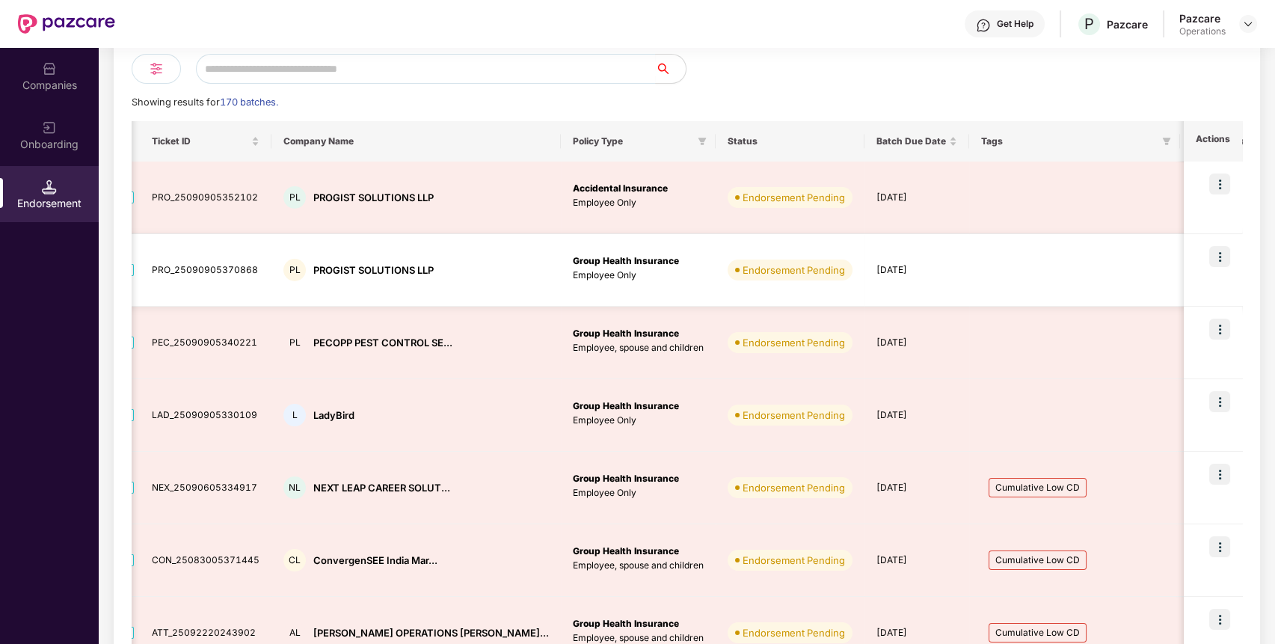
click at [1206, 273] on img at bounding box center [1211, 268] width 11 height 11
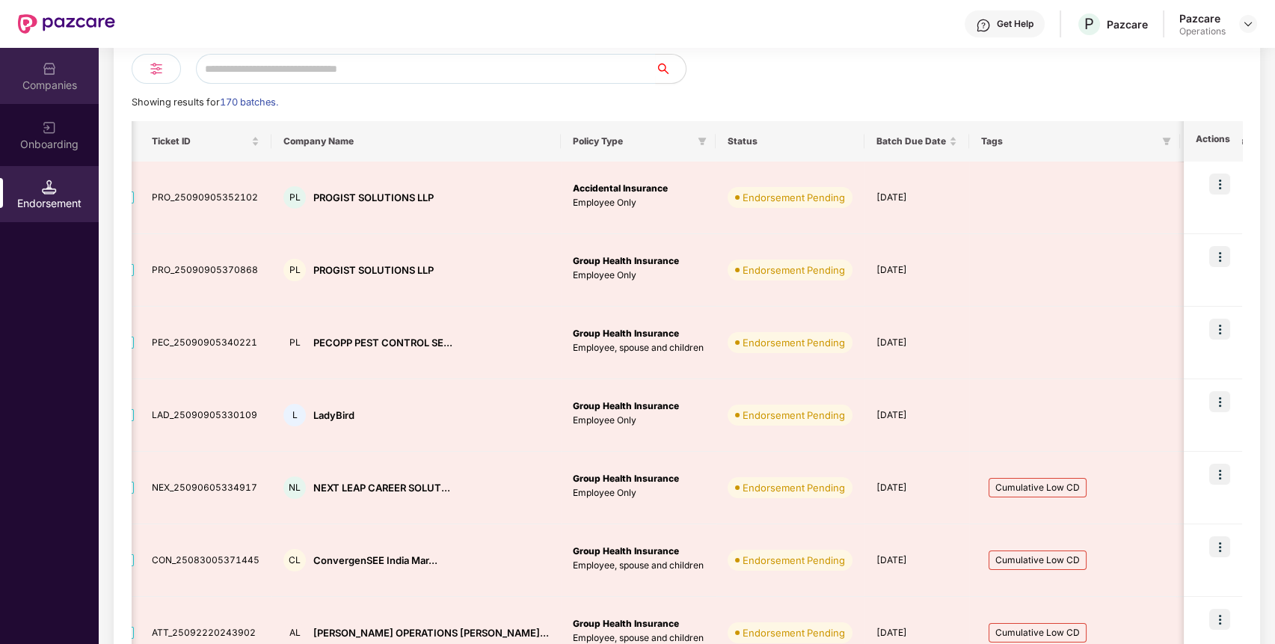
click at [23, 95] on div "Companies" at bounding box center [49, 76] width 99 height 56
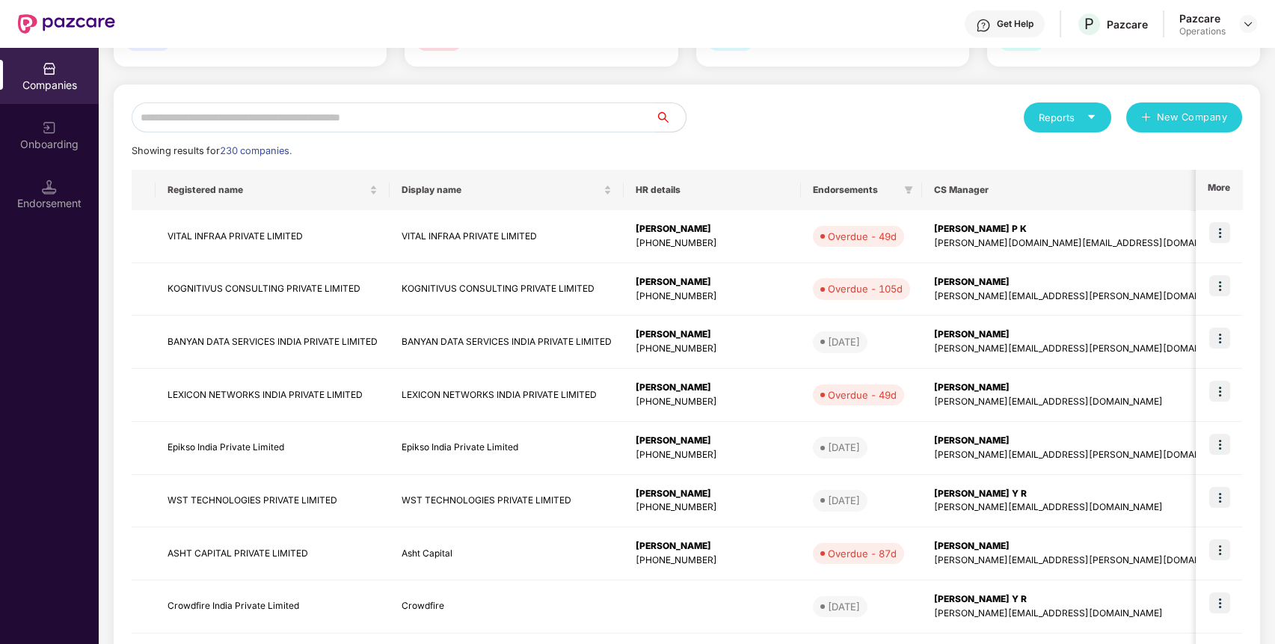
scroll to position [0, 0]
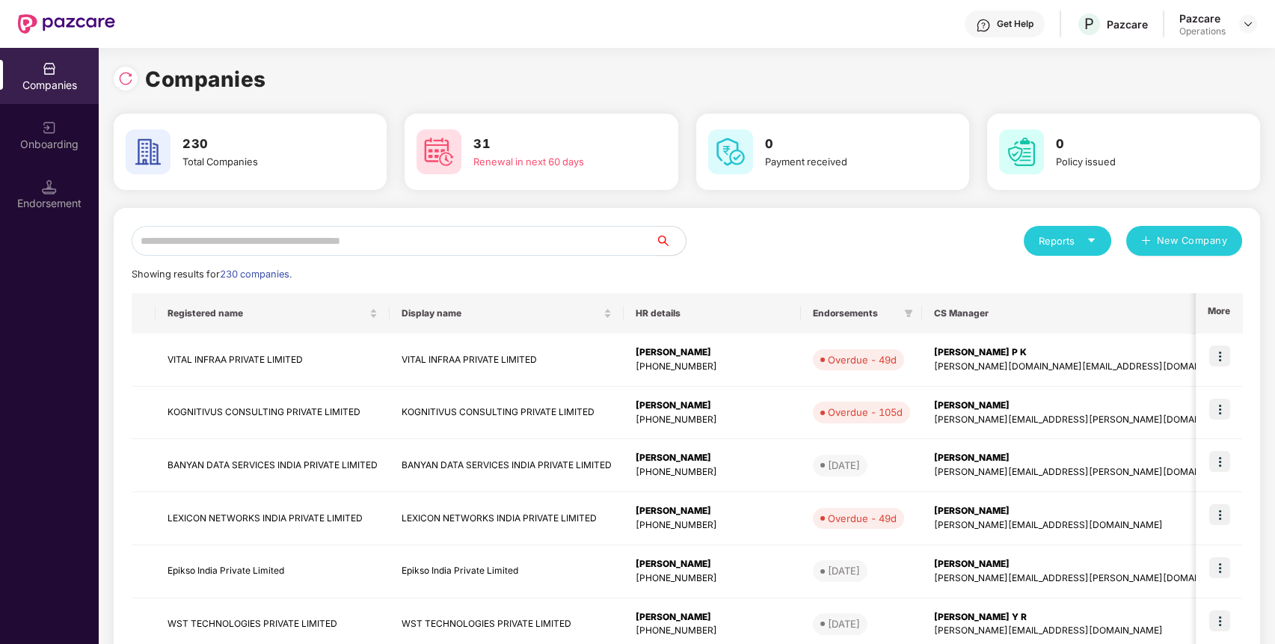
click at [241, 235] on input "text" at bounding box center [394, 241] width 524 height 30
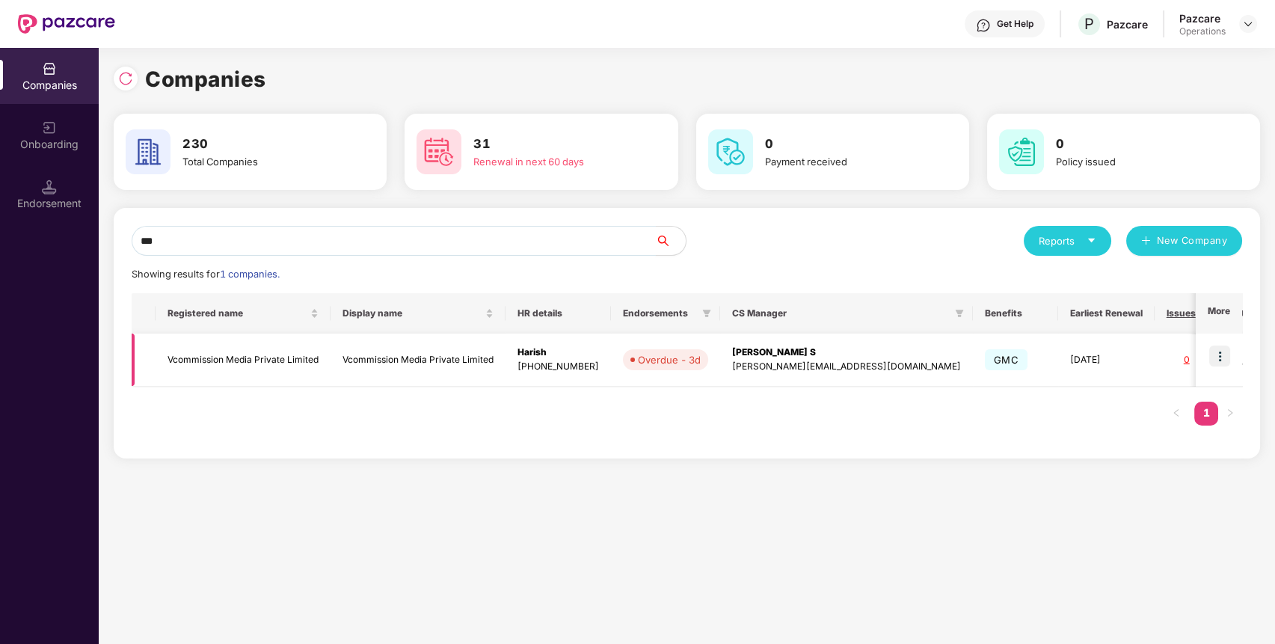
type input "***"
click at [220, 357] on td "Vcommission Media Private Limited" at bounding box center [243, 360] width 175 height 53
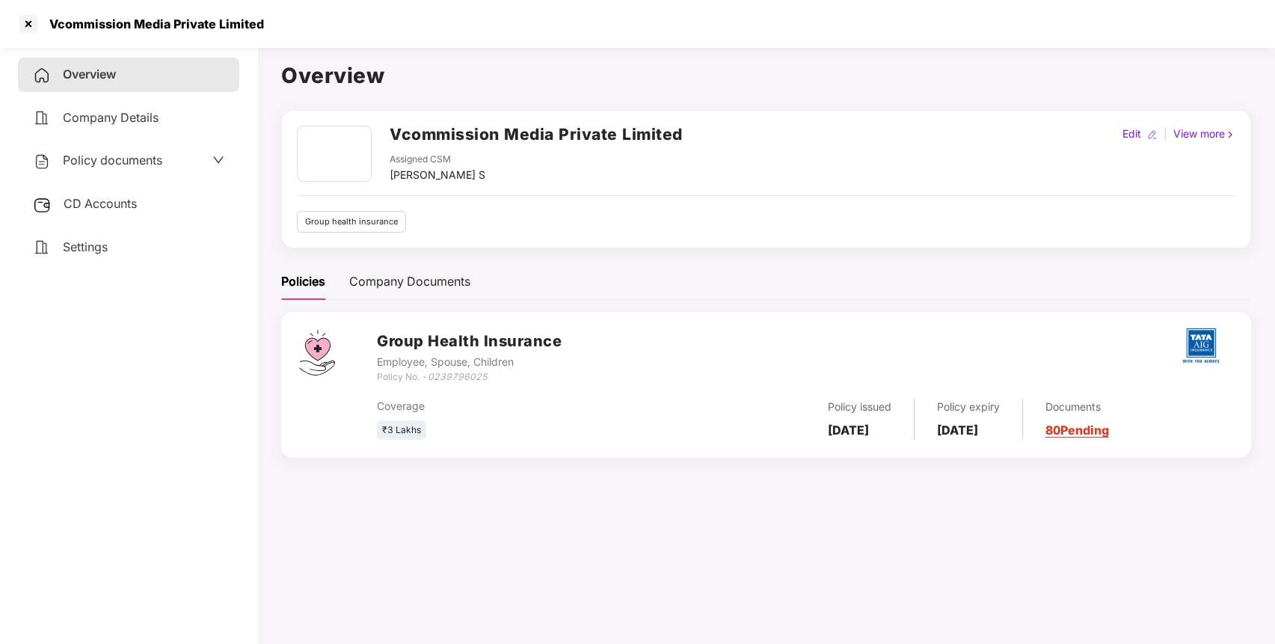
click at [504, 134] on h2 "Vcommission Media Private Limited" at bounding box center [536, 134] width 293 height 25
copy h2 "Vcommission Media Private Limited"
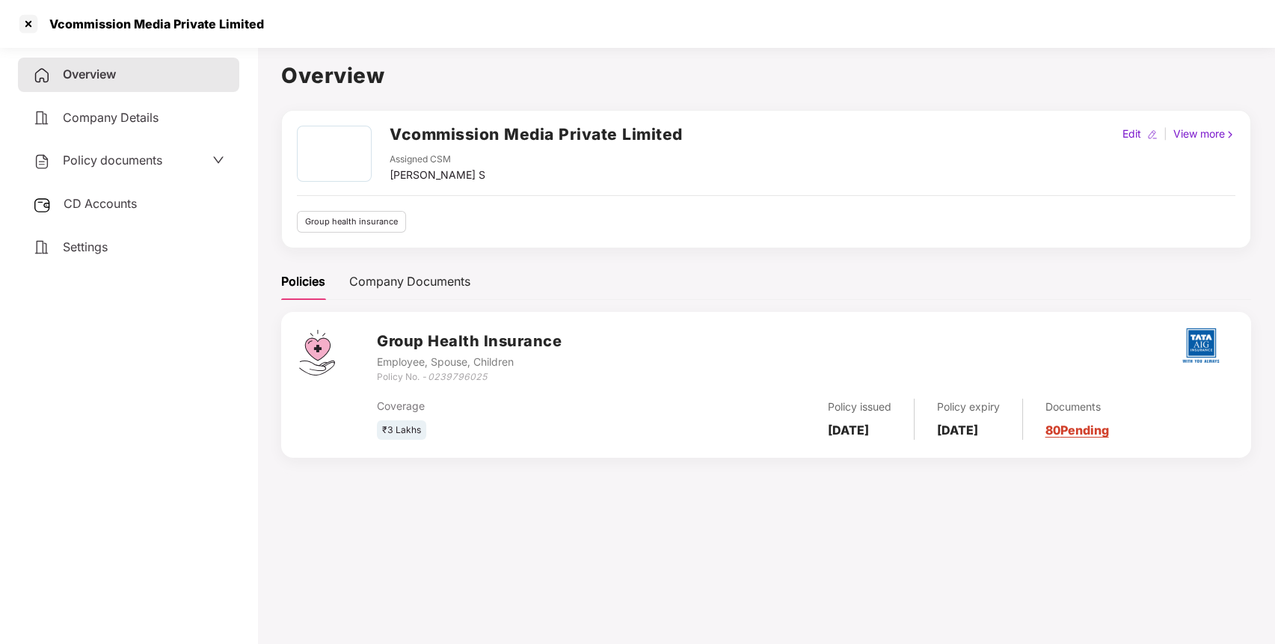
click at [480, 378] on icon "0239796025" at bounding box center [458, 376] width 60 height 11
copy icon "0239796025"
click at [34, 25] on div at bounding box center [28, 24] width 24 height 24
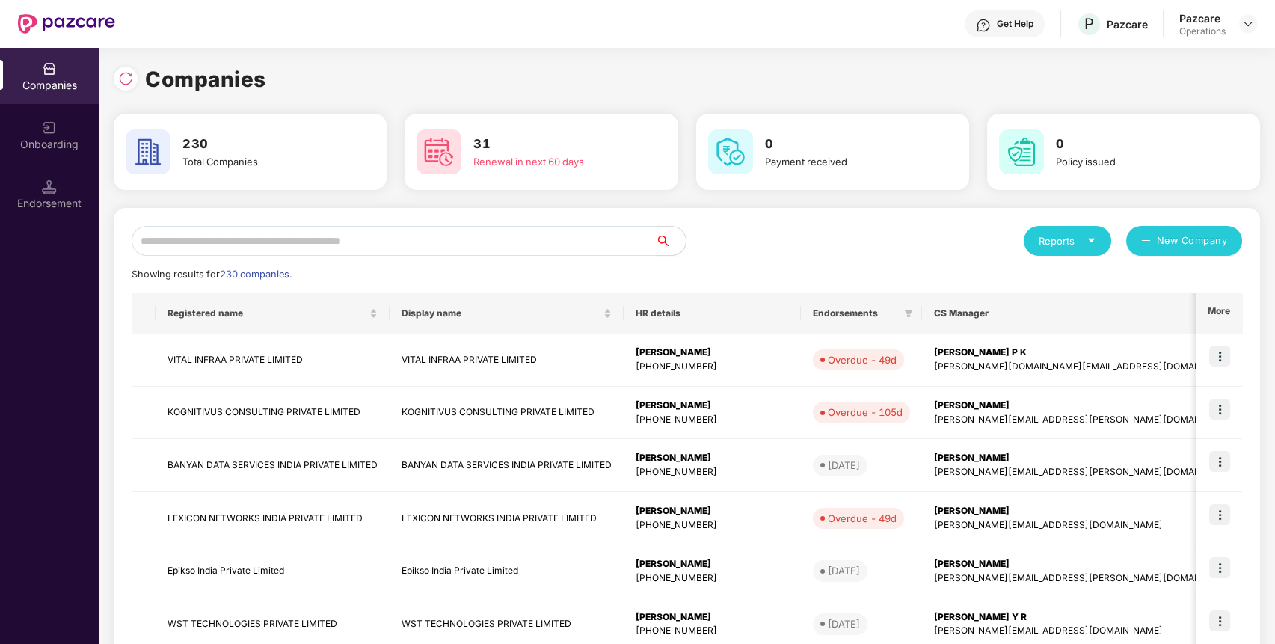
click at [337, 248] on input "text" at bounding box center [394, 241] width 524 height 30
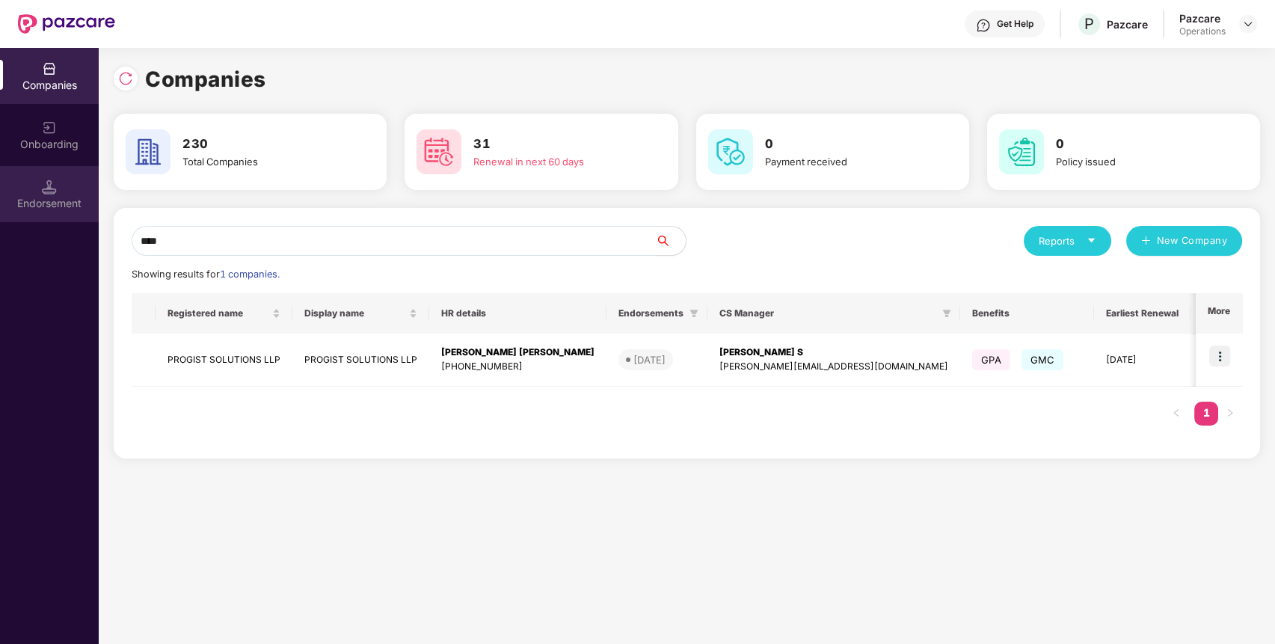
type input "****"
click at [31, 179] on div "Endorsement" at bounding box center [49, 194] width 99 height 56
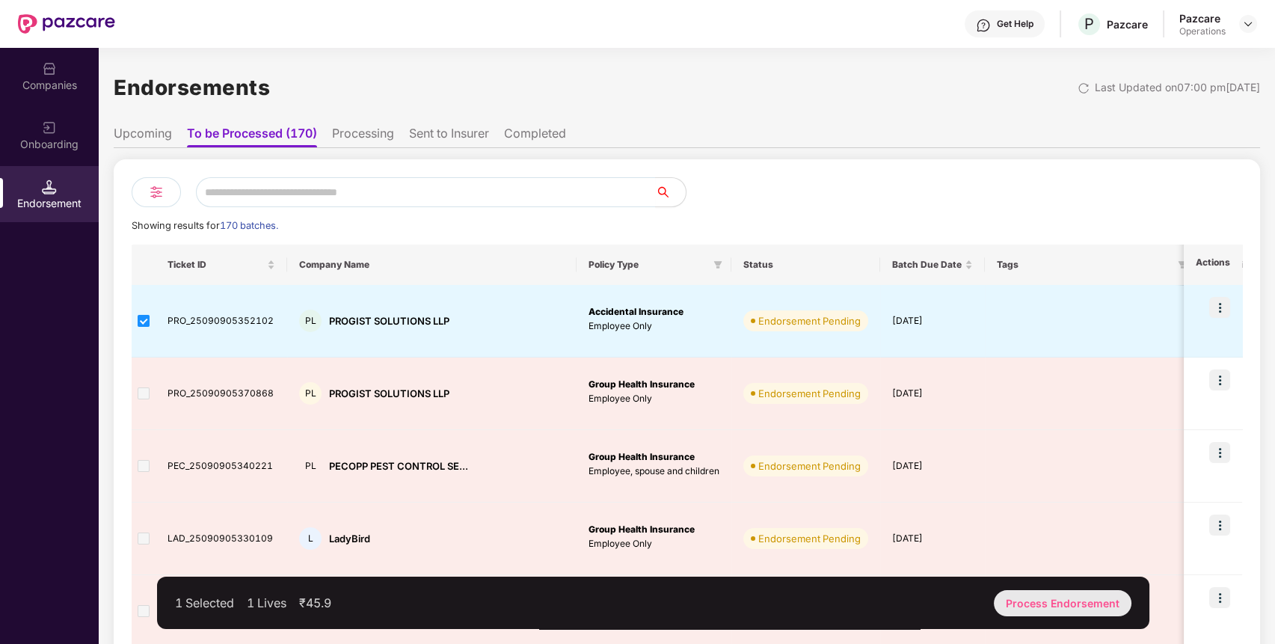
click at [1080, 604] on div "Process Endorsement" at bounding box center [1063, 603] width 138 height 26
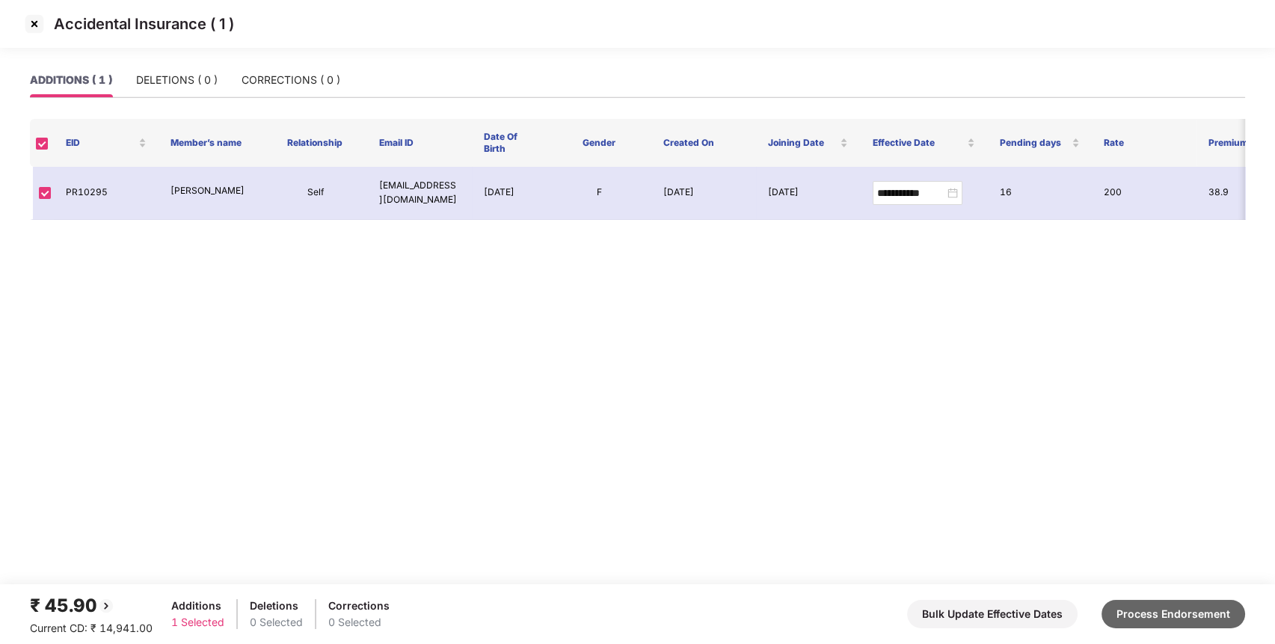
click at [1146, 606] on button "Process Endorsement" at bounding box center [1174, 614] width 144 height 28
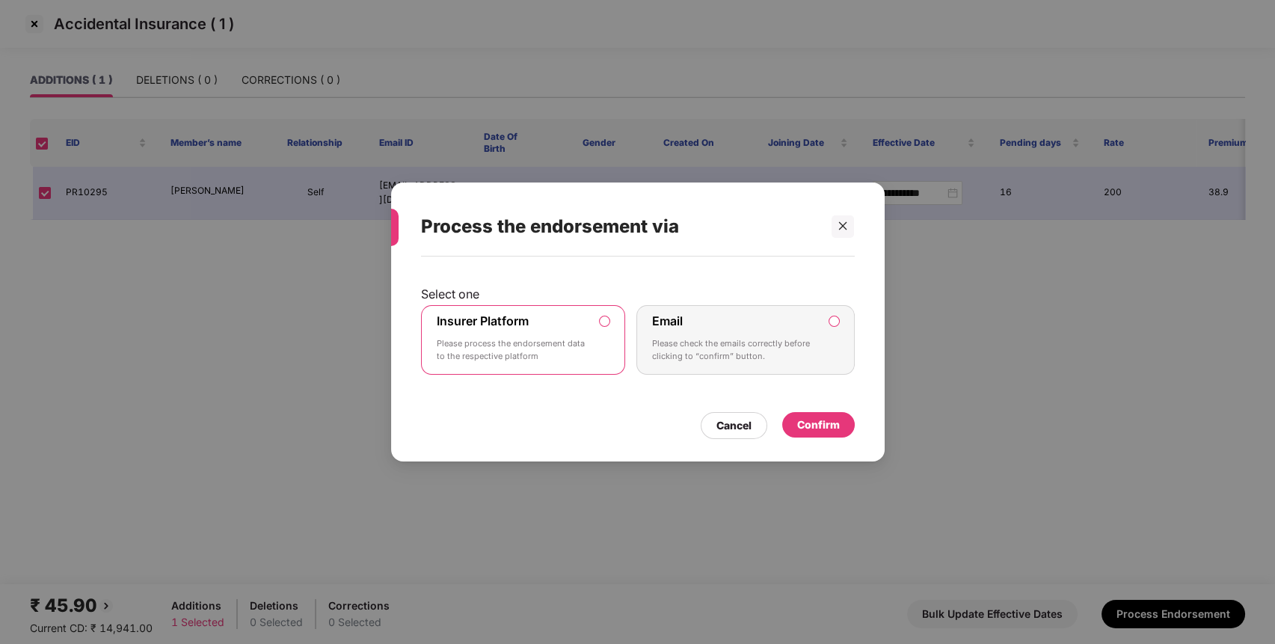
click at [800, 417] on div "Confirm" at bounding box center [818, 425] width 43 height 16
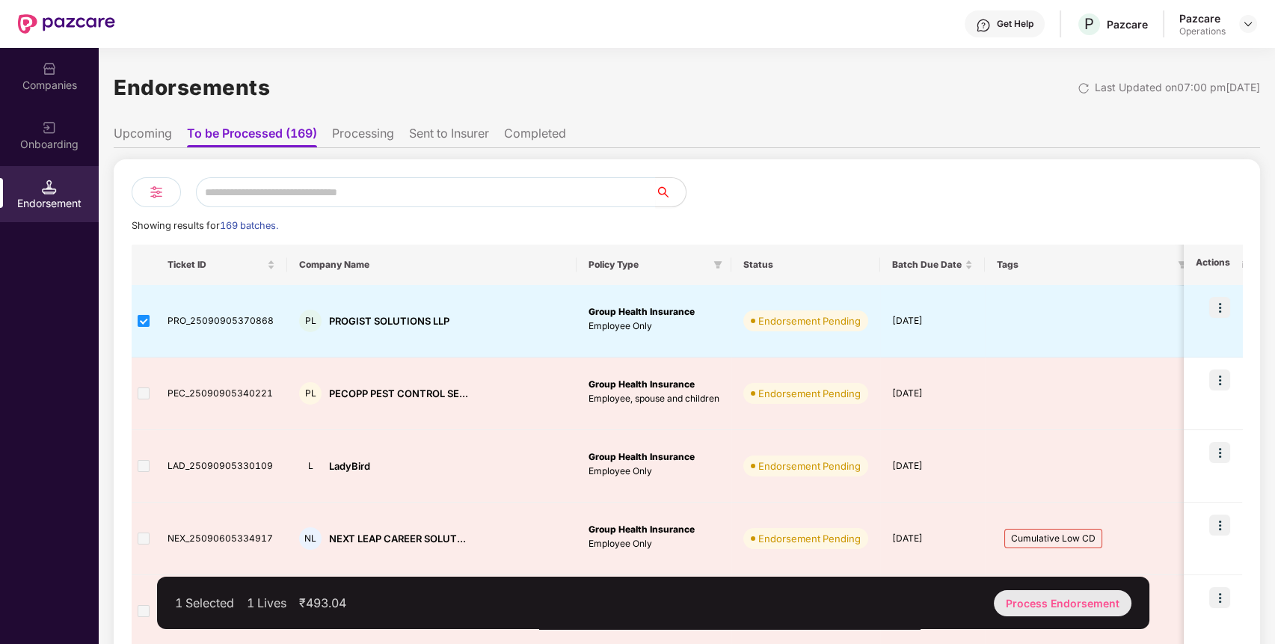
click at [1075, 593] on div "Process Endorsement" at bounding box center [1063, 603] width 138 height 26
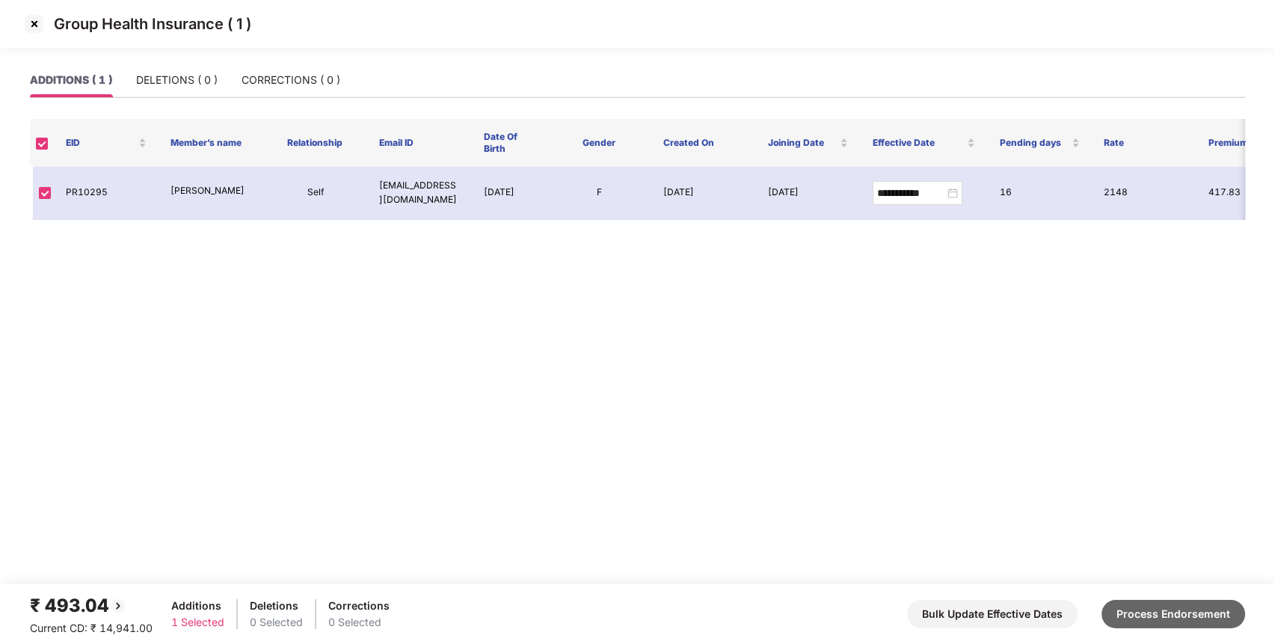
click at [1147, 624] on button "Process Endorsement" at bounding box center [1174, 614] width 144 height 28
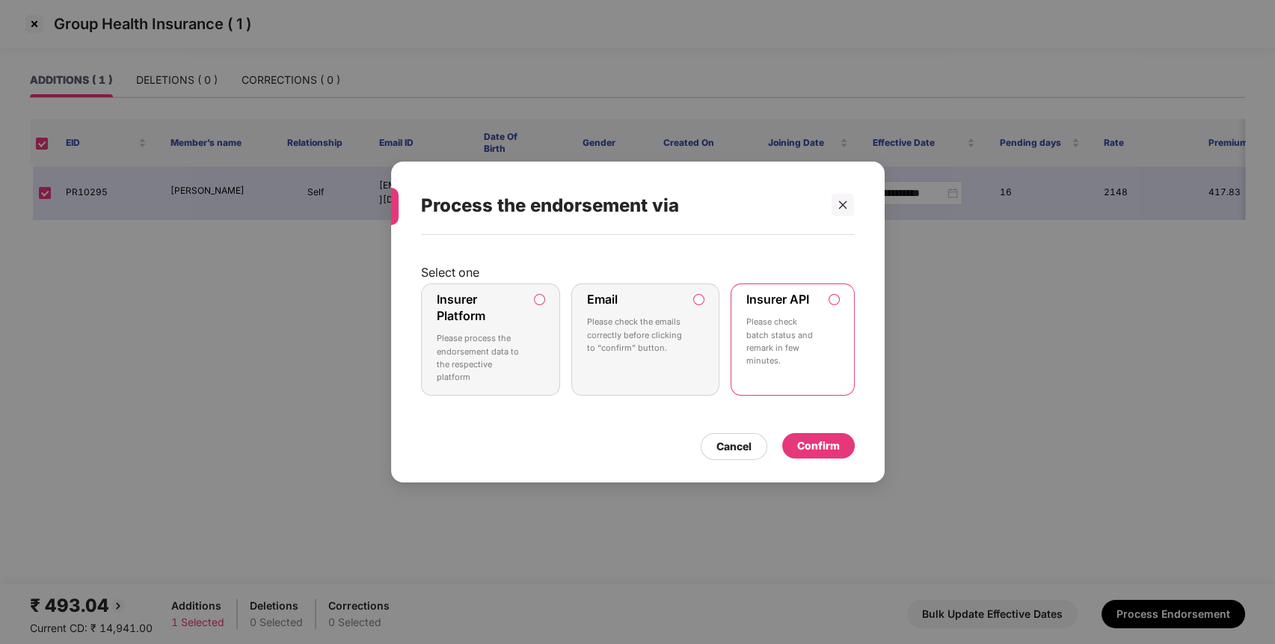
click at [827, 446] on div "Confirm" at bounding box center [818, 446] width 43 height 16
